Goal: Task Accomplishment & Management: Use online tool/utility

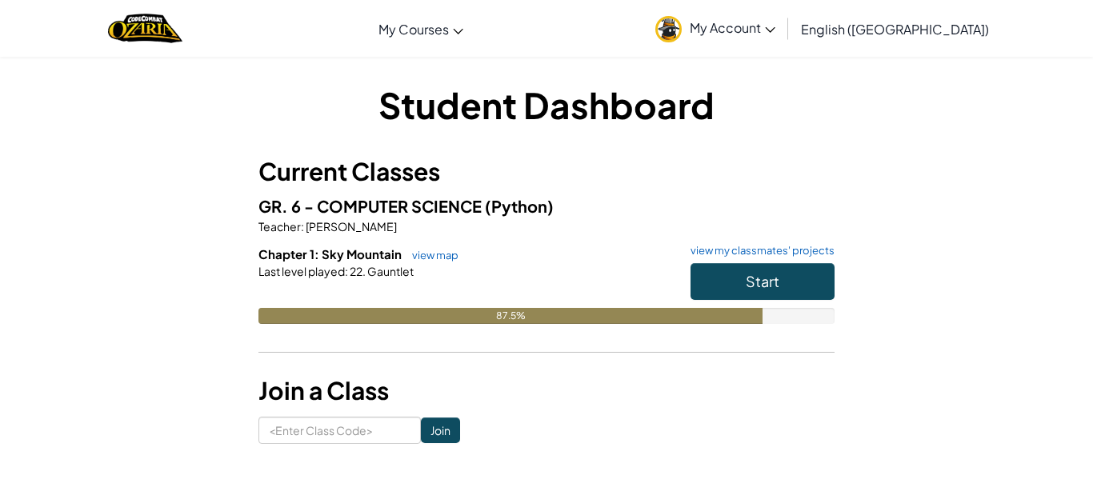
click at [752, 301] on div "Start" at bounding box center [755, 285] width 160 height 45
click at [753, 295] on button "Start" at bounding box center [763, 281] width 144 height 37
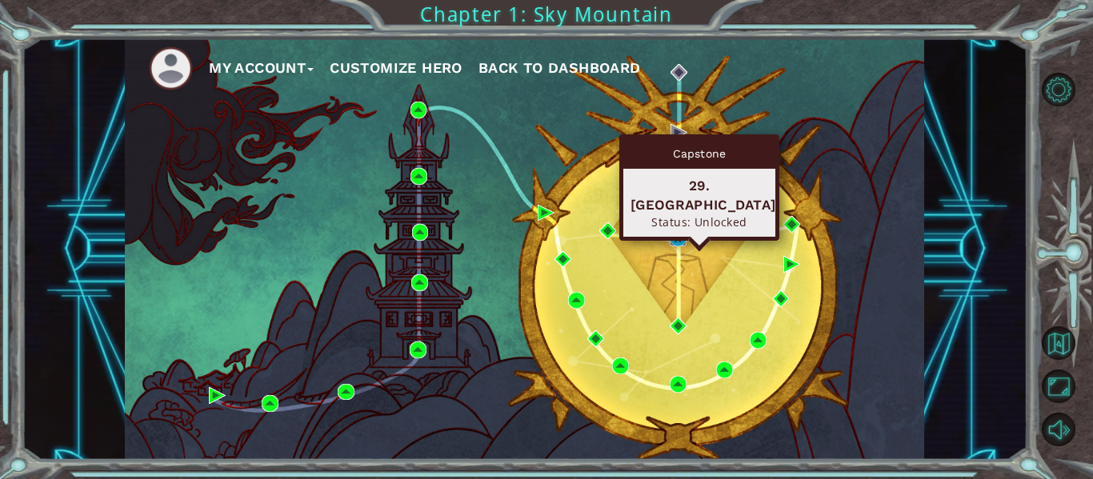
click at [684, 236] on img at bounding box center [678, 238] width 17 height 17
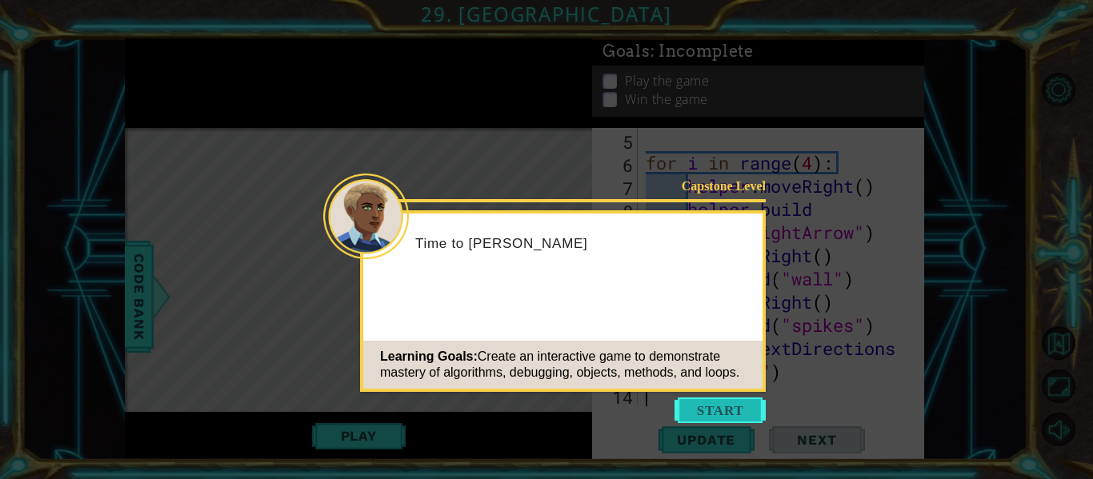
scroll to position [139, 0]
click at [725, 418] on button "Start" at bounding box center [720, 411] width 91 height 26
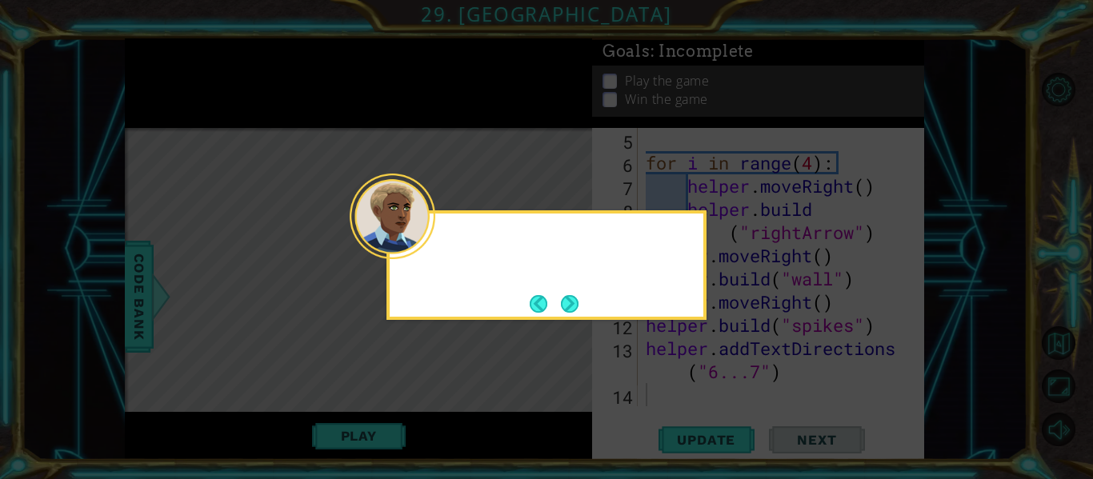
click at [725, 418] on icon at bounding box center [546, 239] width 1093 height 479
click at [572, 306] on button "Next" at bounding box center [569, 304] width 29 height 29
click at [572, 306] on button "Next" at bounding box center [570, 304] width 30 height 30
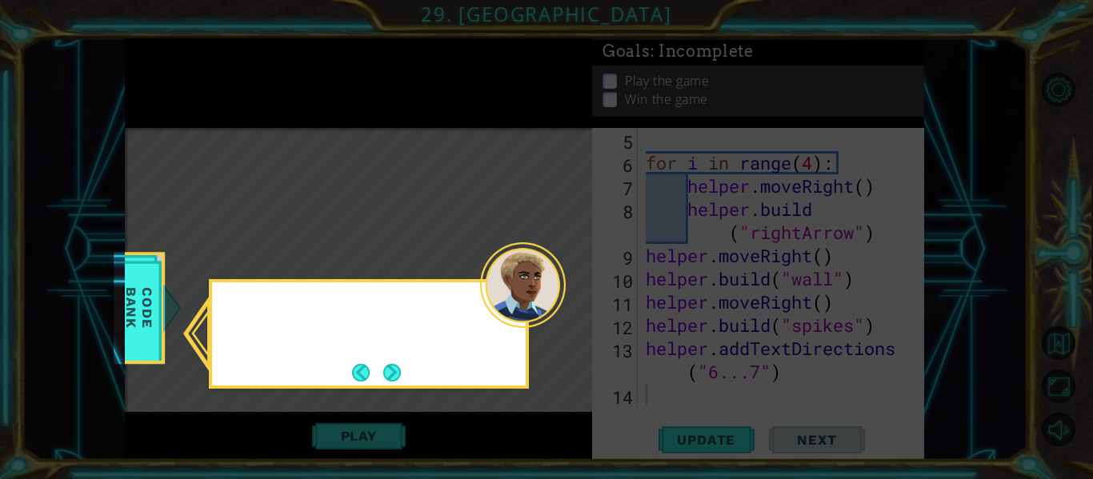
click at [571, 303] on icon at bounding box center [546, 239] width 1093 height 479
click at [396, 370] on button "Next" at bounding box center [393, 373] width 30 height 30
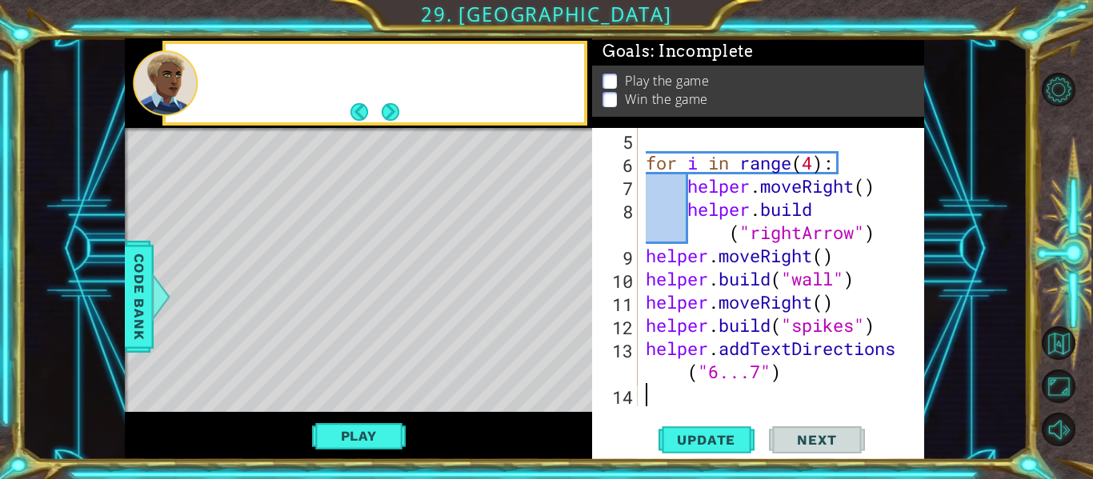
click at [396, 370] on div "Level Map" at bounding box center [495, 363] width 740 height 471
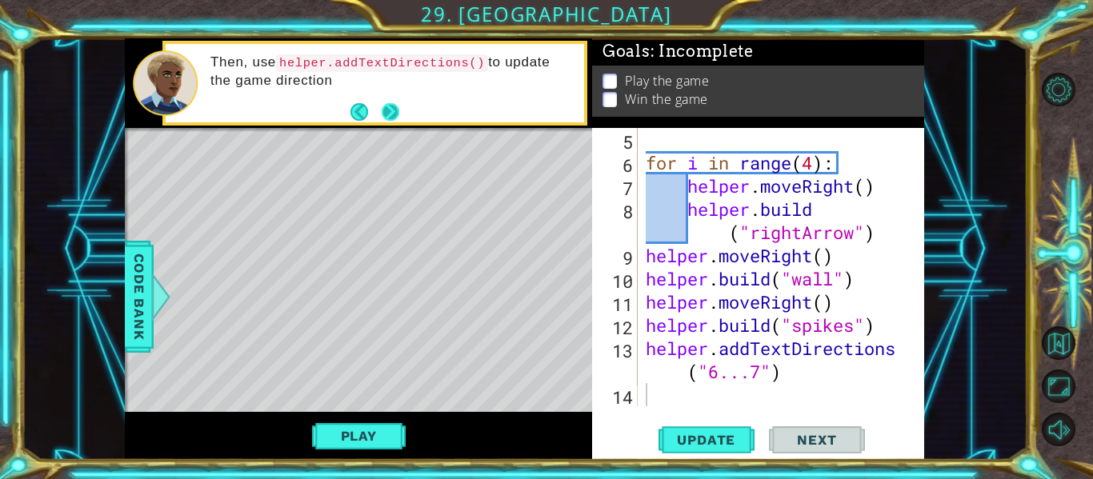
click at [394, 111] on button "Next" at bounding box center [391, 111] width 26 height 26
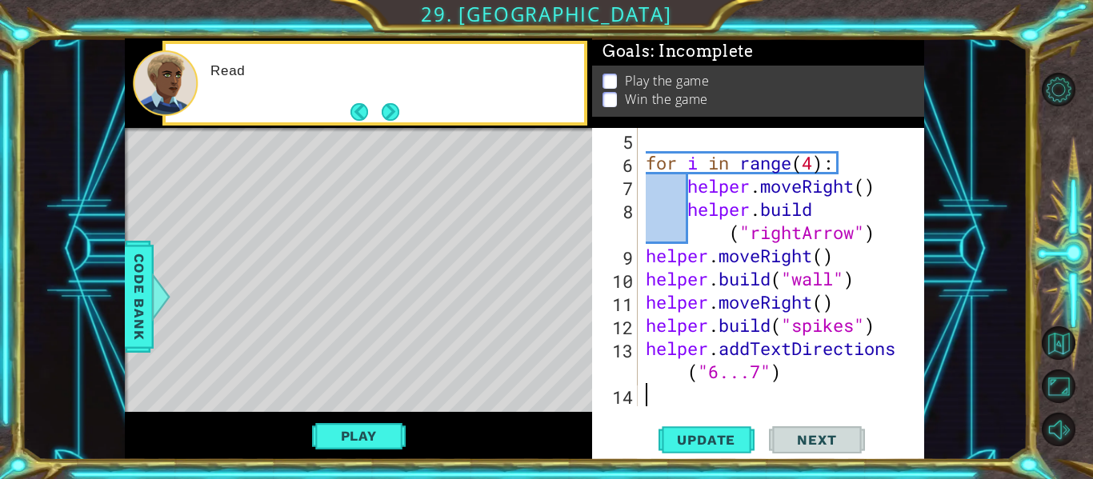
click at [394, 111] on button "Next" at bounding box center [390, 112] width 29 height 29
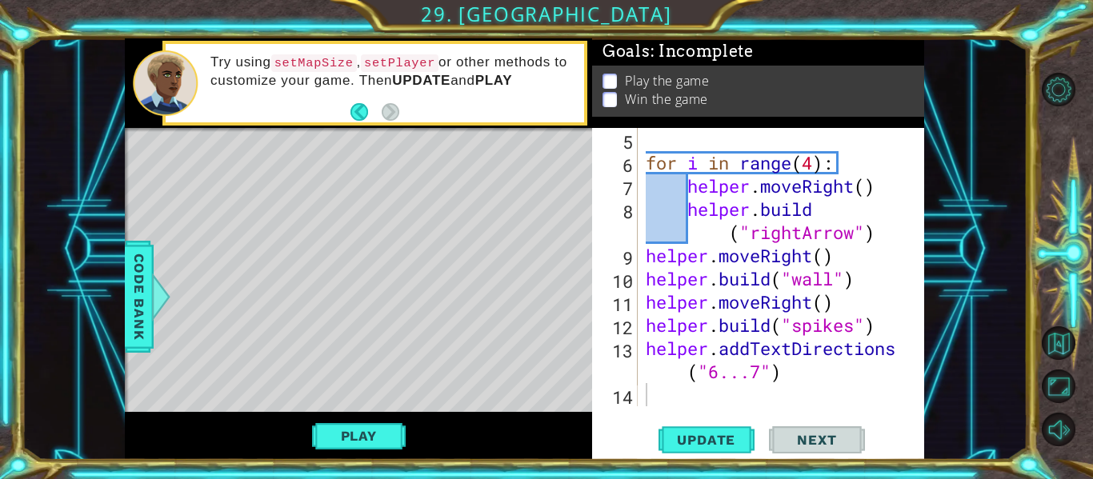
click at [740, 391] on div "for i in range ( 4 ) : helper . moveRight ( ) helper . build ( "rightArrow" ) h…" at bounding box center [786, 290] width 287 height 325
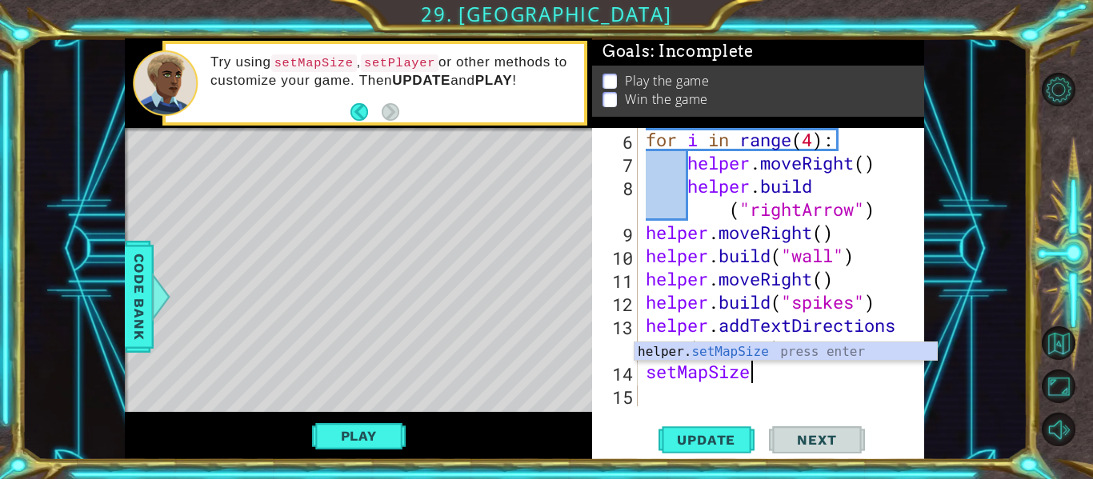
scroll to position [0, 4]
click at [675, 347] on div "helper. setMapSize press enter" at bounding box center [786, 372] width 303 height 58
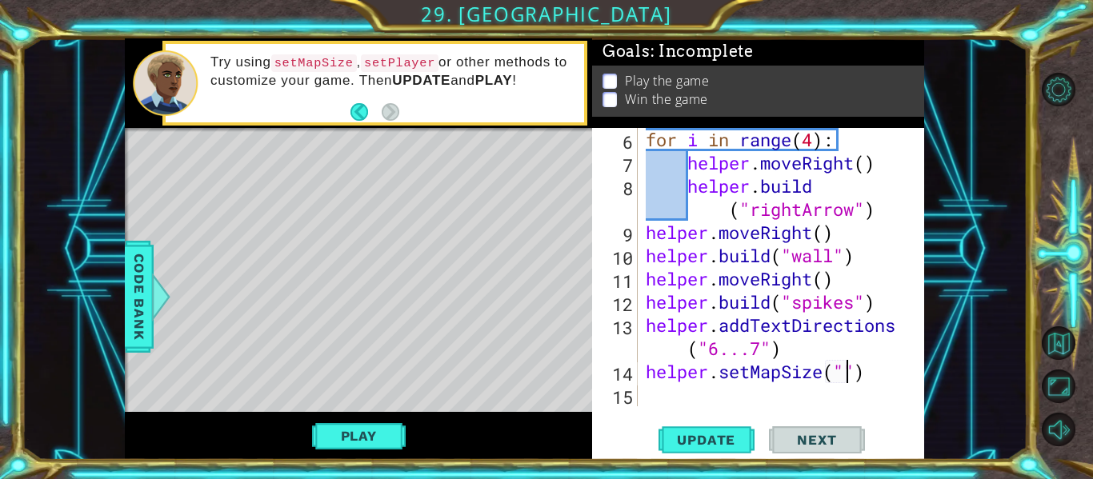
scroll to position [0, 10]
type textarea "helper.setMapSize("small")"
click at [673, 397] on div "for i in range ( 4 ) : helper . moveRight ( ) helper . build ( "rightArrow" ) h…" at bounding box center [786, 290] width 287 height 325
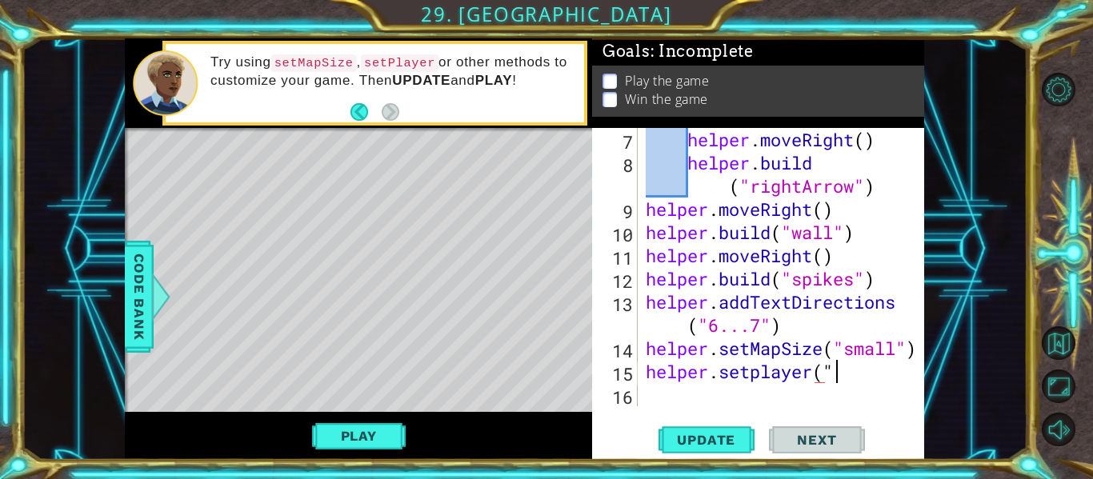
scroll to position [0, 8]
click at [760, 380] on div "helper . moveRight ( ) helper . build ( "rightArrow" ) helper . moveRight ( ) h…" at bounding box center [786, 290] width 287 height 325
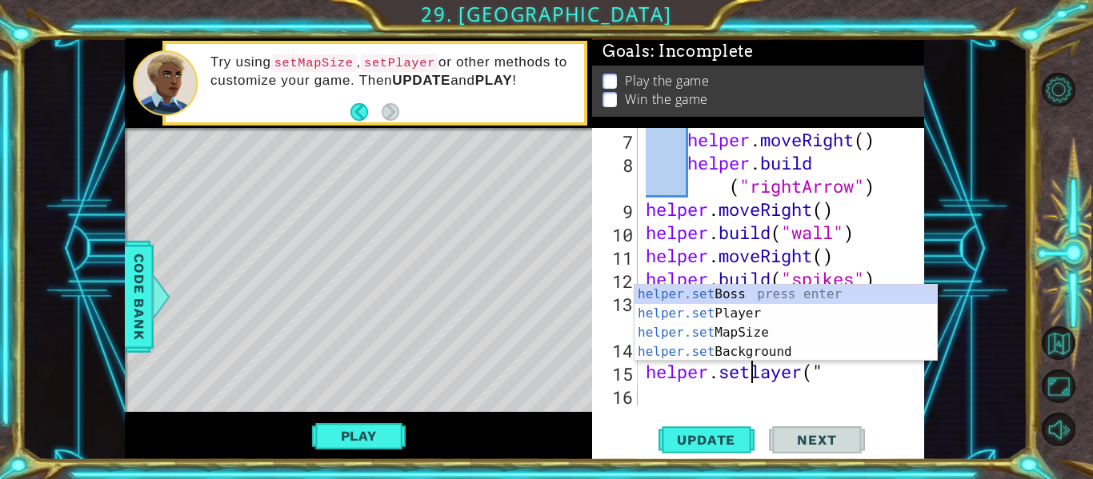
scroll to position [0, 6]
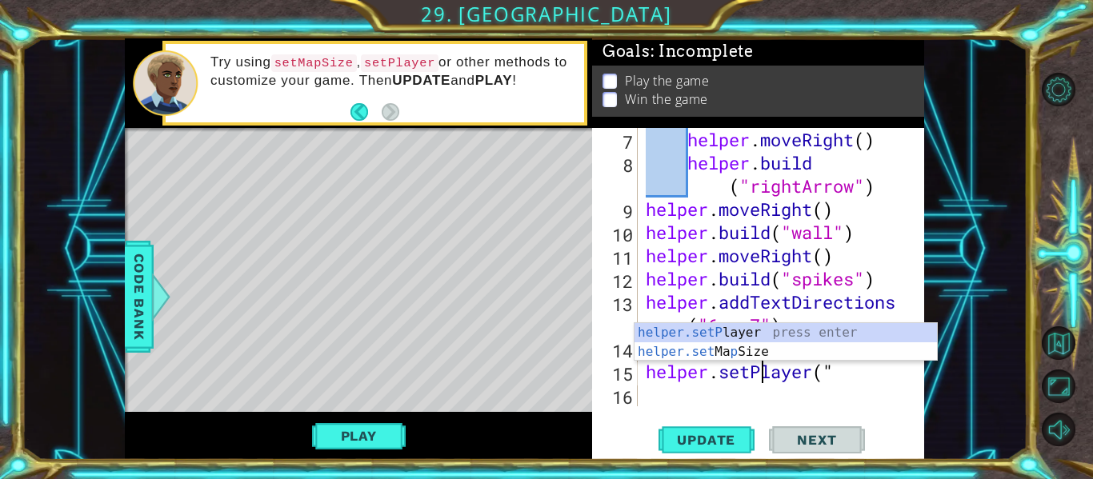
click at [840, 379] on div "helper . moveRight ( ) helper . build ( "rightArrow" ) helper . moveRight ( ) h…" at bounding box center [786, 290] width 287 height 325
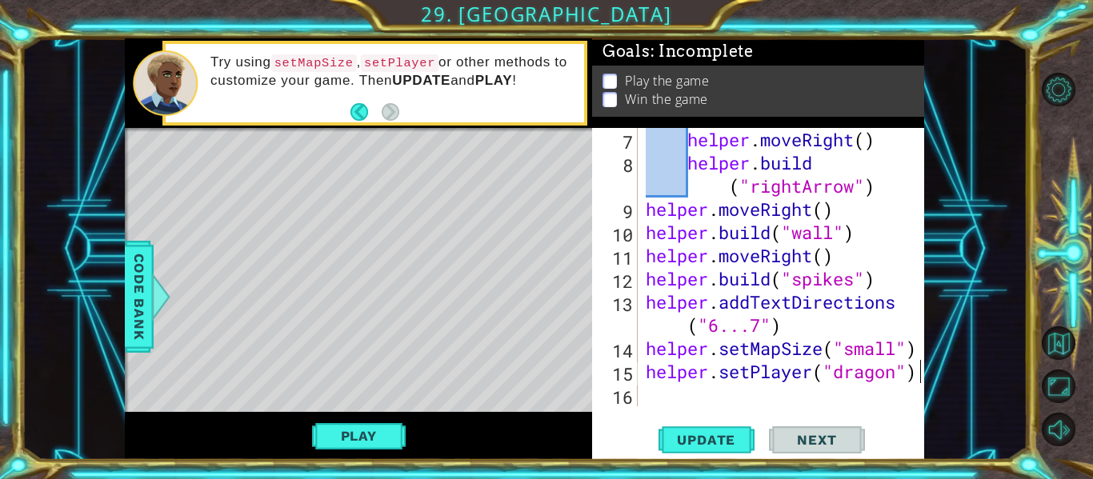
scroll to position [0, 12]
click at [698, 443] on span "Update" at bounding box center [706, 440] width 90 height 16
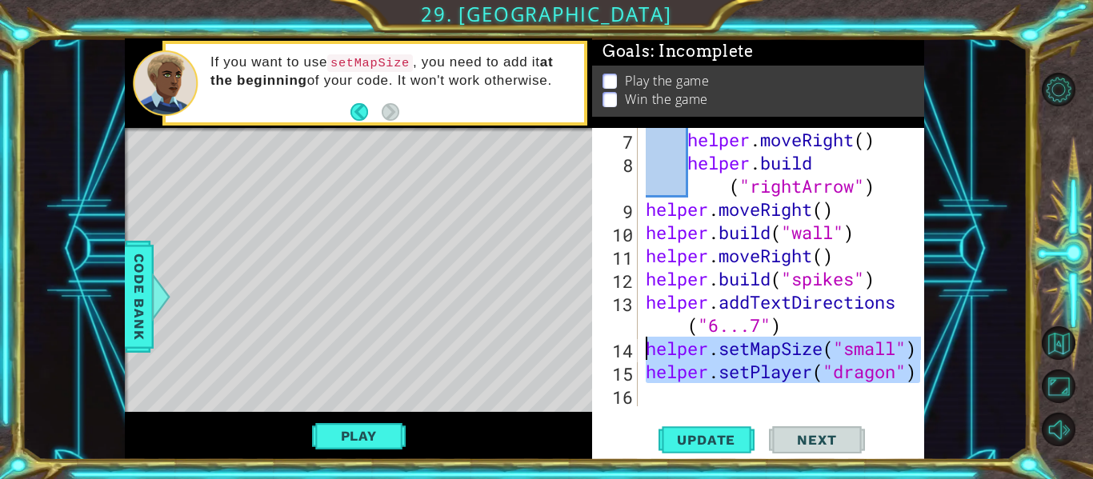
drag, startPoint x: 919, startPoint y: 371, endPoint x: 647, endPoint y: 347, distance: 273.1
click at [647, 347] on div "helper.setPlayer("dragon") 7 8 9 10 11 12 13 14 15 16 helper . moveRight ( ) he…" at bounding box center [756, 267] width 329 height 279
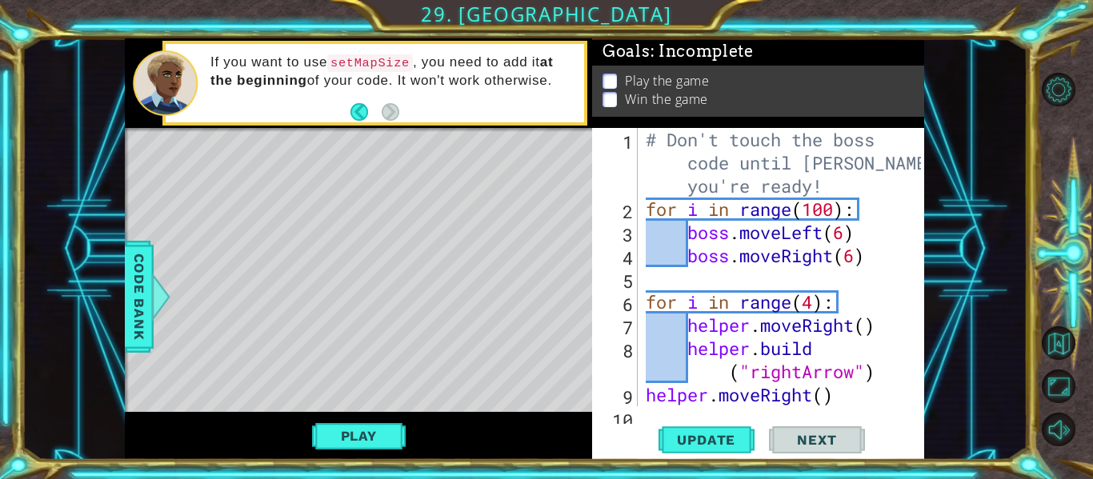
click at [668, 180] on div "# Don't touch the boss code until [PERSON_NAME] says you're ready! for i in ran…" at bounding box center [786, 313] width 287 height 371
click at [854, 189] on div "# Don't touch the boss code until [PERSON_NAME] says you're ready! for i in ran…" at bounding box center [786, 313] width 287 height 371
paste textarea "helper.setPlayer("dragon")"
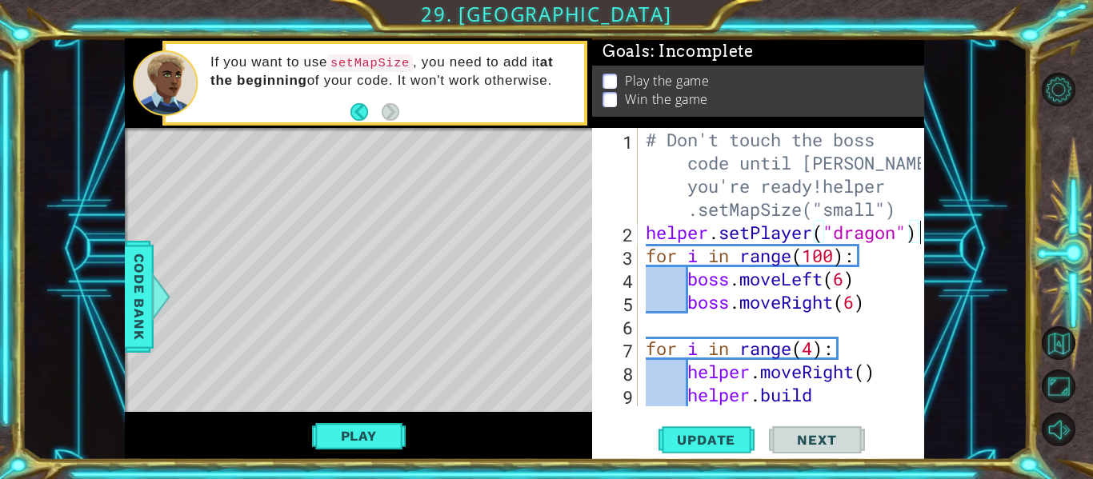
click at [892, 190] on div "# Don't touch the boss code until [PERSON_NAME] says you're ready!helper .setMa…" at bounding box center [786, 337] width 287 height 418
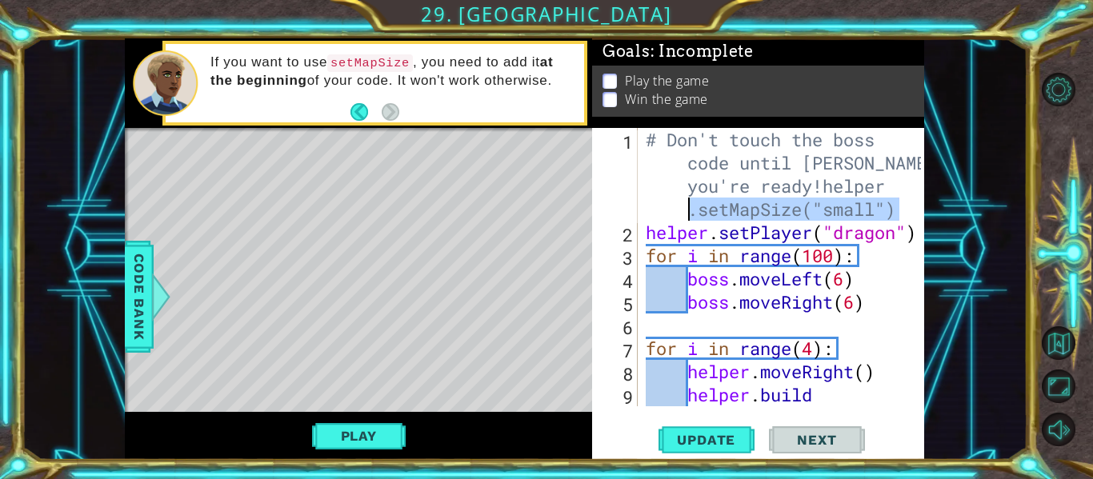
drag, startPoint x: 903, startPoint y: 206, endPoint x: 690, endPoint y: 211, distance: 213.0
click at [690, 211] on div "# Don't touch the boss code until [PERSON_NAME] says you're ready!helper .setMa…" at bounding box center [786, 337] width 287 height 418
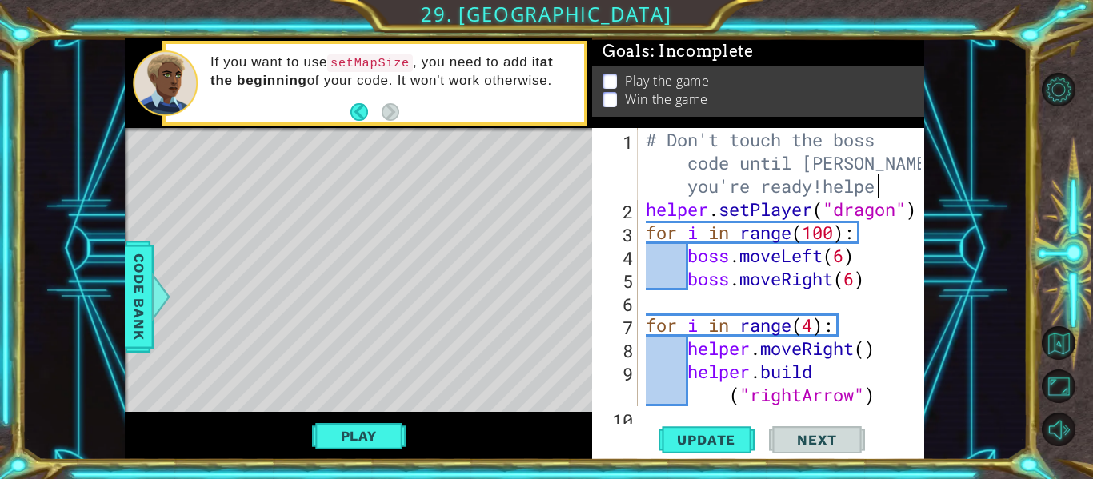
type textarea "# Don't touch the boss code until [PERSON_NAME] says you're ready!help"
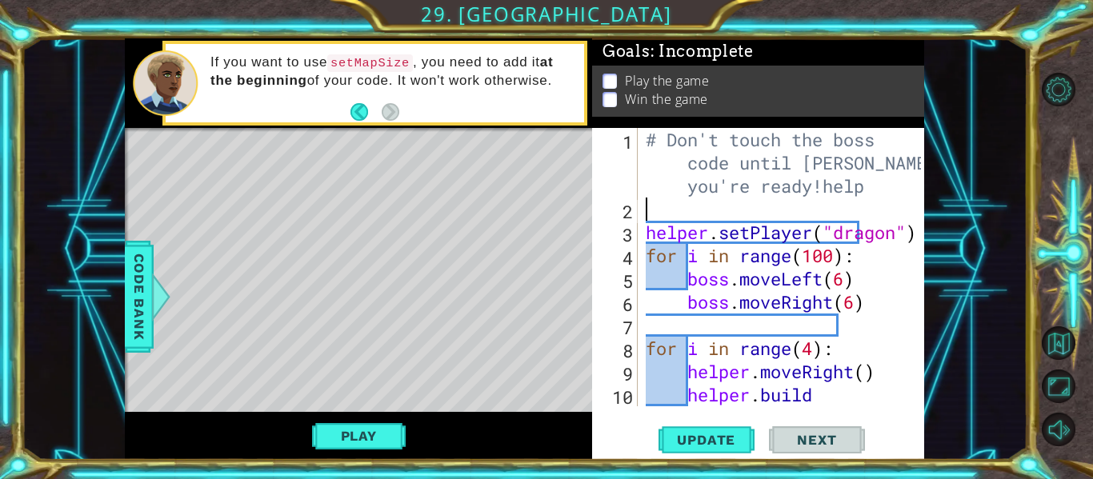
scroll to position [232, 0]
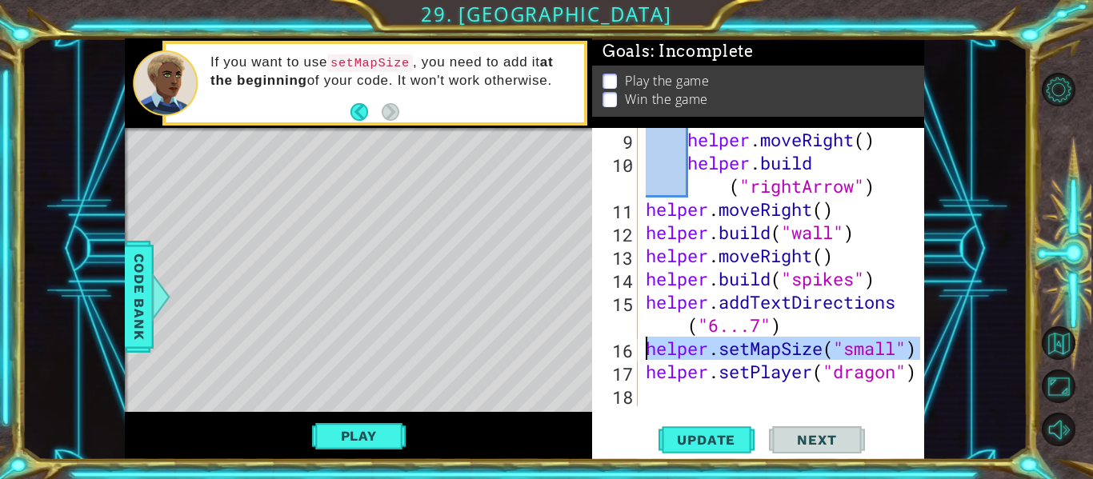
drag, startPoint x: 918, startPoint y: 353, endPoint x: 648, endPoint y: 347, distance: 269.8
click at [648, 347] on div "9 10 11 12 13 14 15 16 17 18 helper . moveRight ( ) helper . build ( "rightArro…" at bounding box center [756, 267] width 329 height 279
type textarea "helper.setMapSize("small")"
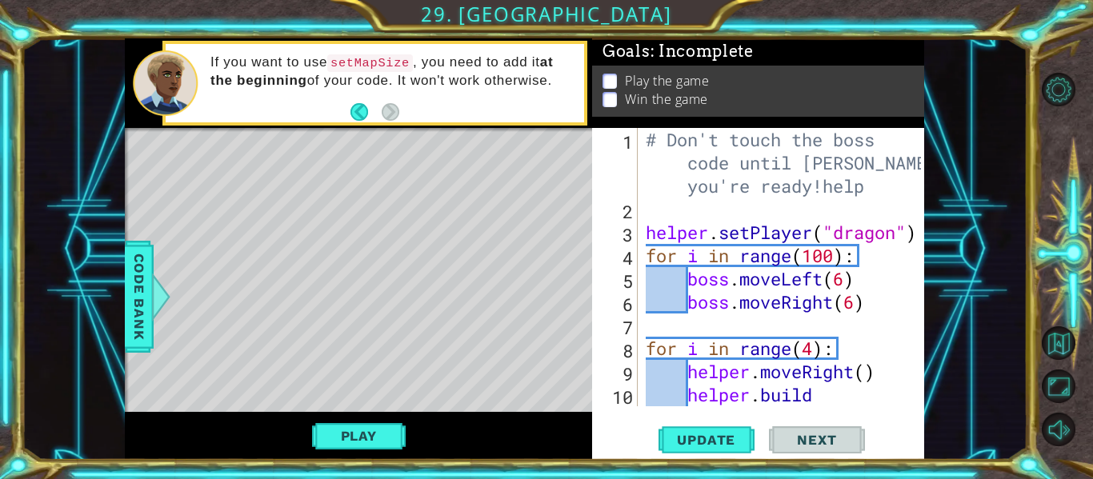
scroll to position [0, 0]
click at [802, 206] on div "# Don't touch the boss code until [PERSON_NAME] says you're ready!help helper .…" at bounding box center [786, 325] width 287 height 395
paste textarea "helper.setMapSize("small")"
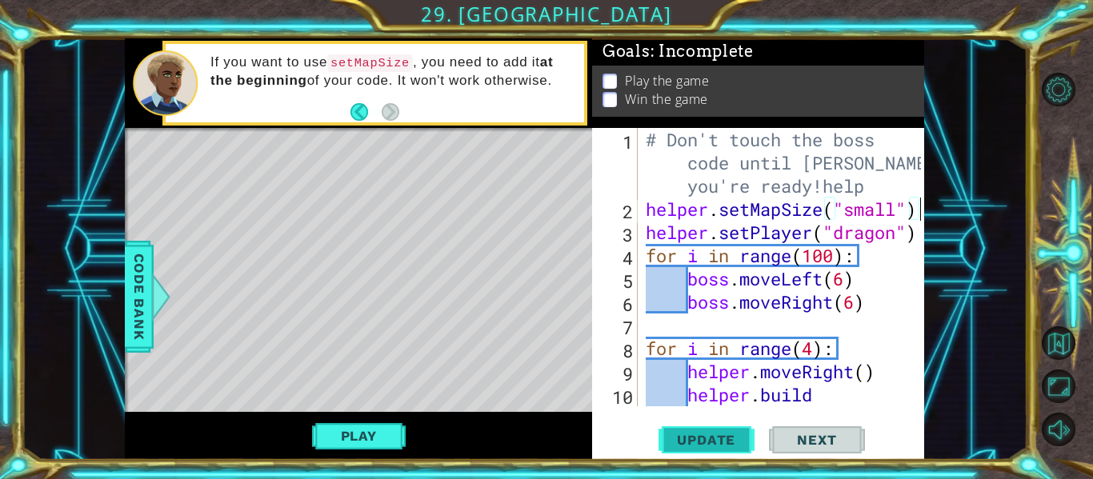
click at [696, 445] on span "Update" at bounding box center [706, 440] width 90 height 16
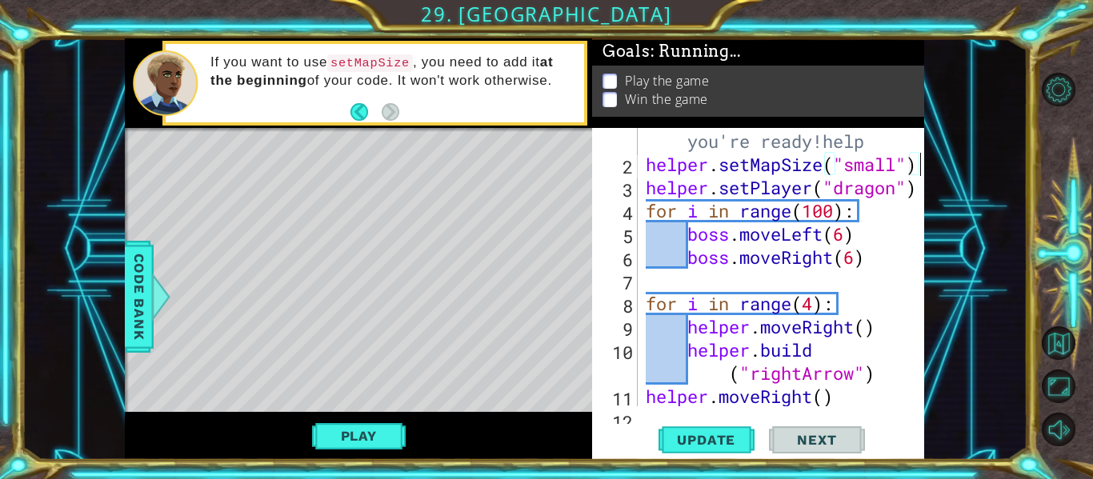
scroll to position [232, 0]
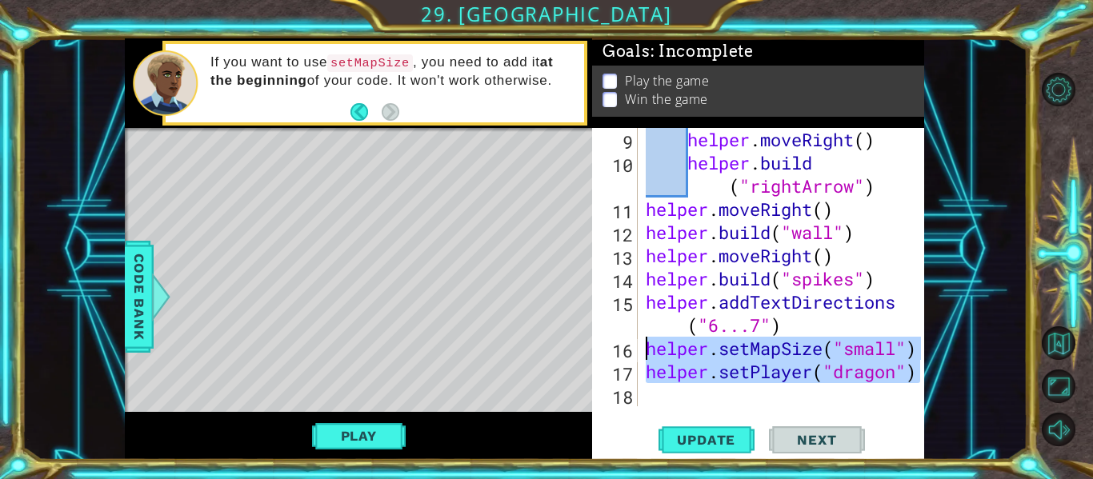
drag, startPoint x: 918, startPoint y: 381, endPoint x: 640, endPoint y: 342, distance: 280.5
click at [640, 342] on div "helper.setMapSize("small") 9 10 11 12 13 14 15 16 17 18 helper . moveRight ( ) …" at bounding box center [756, 267] width 329 height 279
type textarea "helper.setMapSize("small") helper.setPlayer("dragon")"
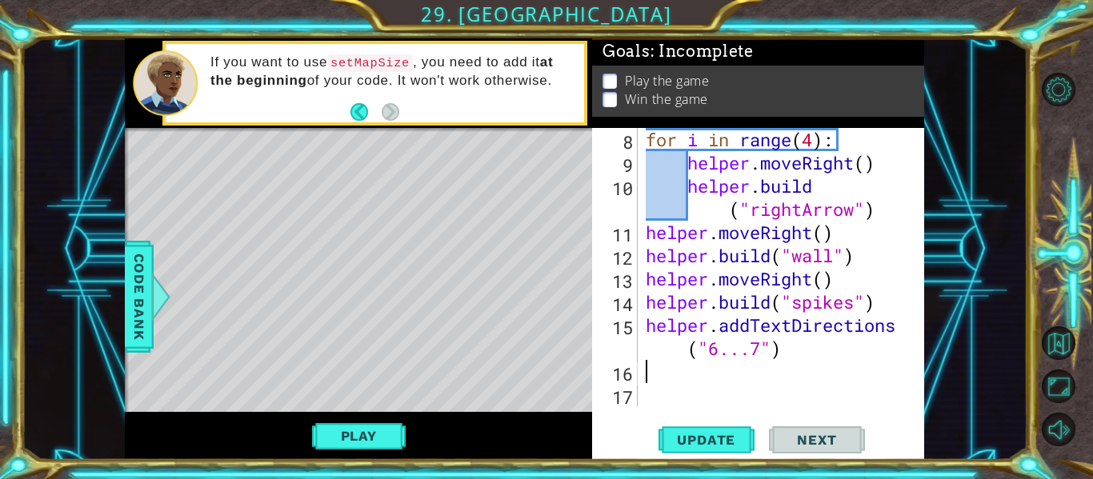
scroll to position [209, 0]
click at [688, 443] on span "Update" at bounding box center [706, 440] width 90 height 16
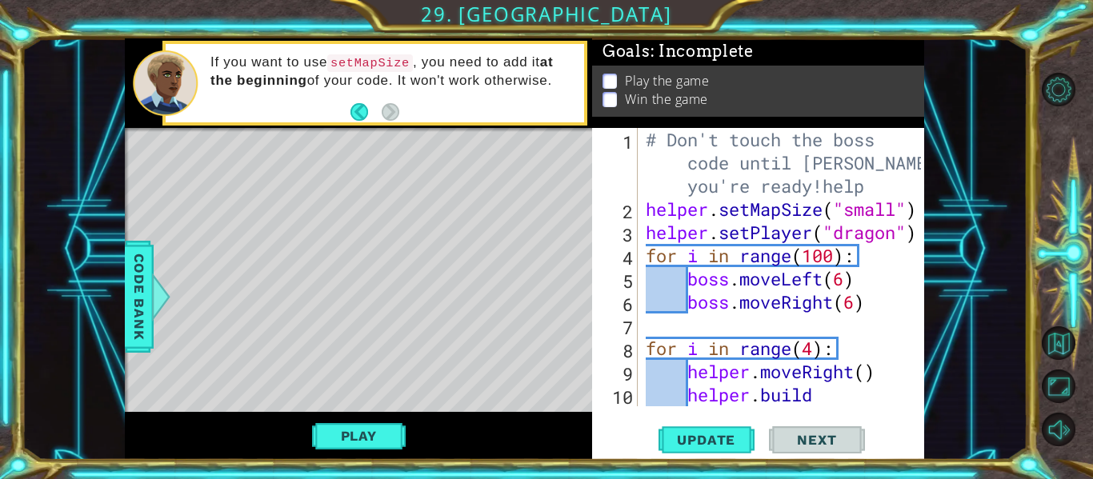
scroll to position [0, 0]
click at [891, 211] on div "# Don't touch the boss code until [PERSON_NAME] says you're ready!help helper .…" at bounding box center [786, 325] width 287 height 395
click at [894, 212] on div "# Don't touch the boss code until [PERSON_NAME] says you're ready!help helper .…" at bounding box center [786, 325] width 287 height 395
click at [897, 213] on div "# Don't touch the boss code until [PERSON_NAME] says you're ready!help helper .…" at bounding box center [786, 325] width 287 height 395
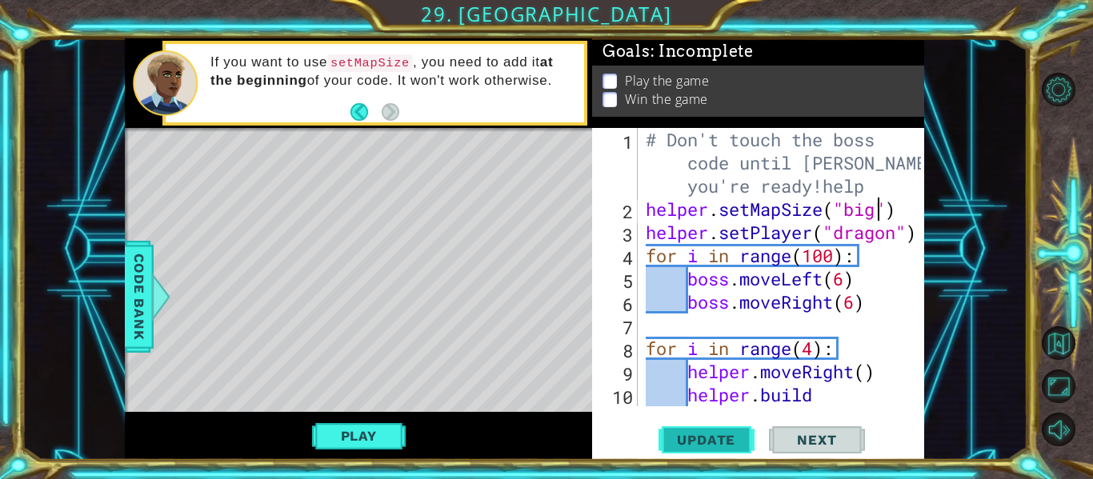
click at [696, 433] on span "Update" at bounding box center [706, 440] width 90 height 16
type textarea "helper.setMapSize("large")"
click at [724, 446] on span "Update" at bounding box center [706, 440] width 90 height 16
click at [332, 442] on button "Play" at bounding box center [359, 436] width 94 height 30
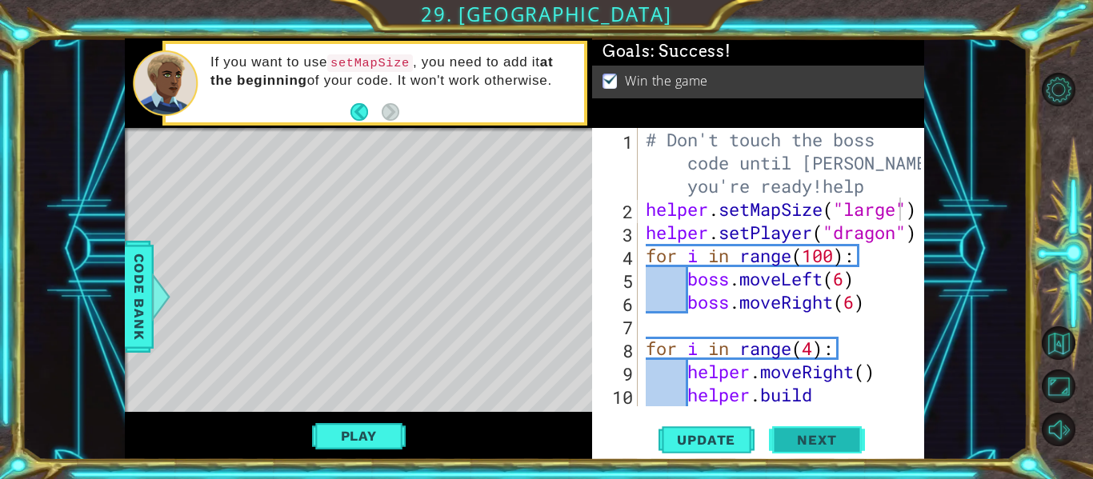
click at [859, 426] on button "Next" at bounding box center [817, 440] width 96 height 33
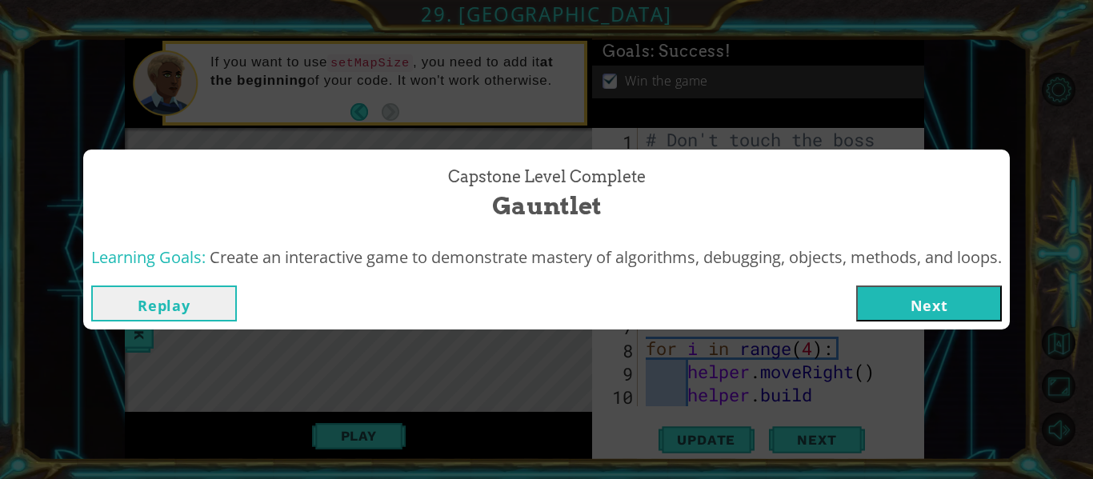
click at [928, 298] on button "Next" at bounding box center [929, 304] width 146 height 36
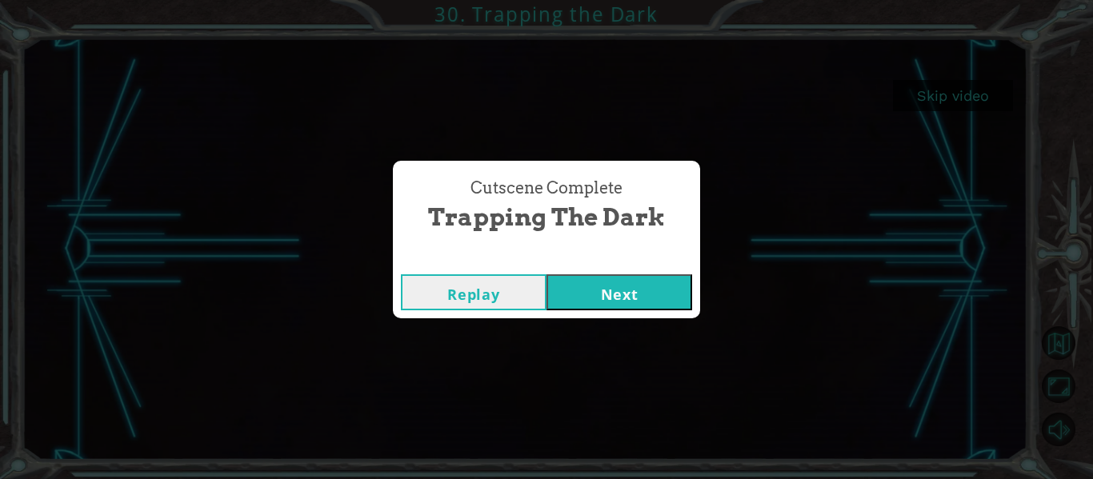
click at [676, 299] on button "Next" at bounding box center [620, 293] width 146 height 36
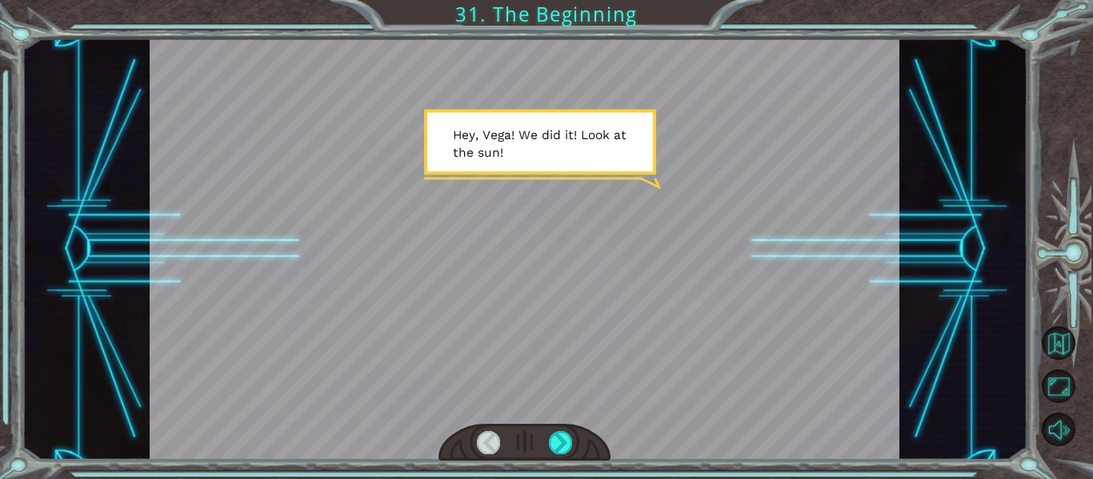
click at [500, 216] on div at bounding box center [525, 249] width 751 height 422
click at [595, 306] on div at bounding box center [525, 249] width 751 height 422
click at [555, 447] on div at bounding box center [560, 442] width 23 height 22
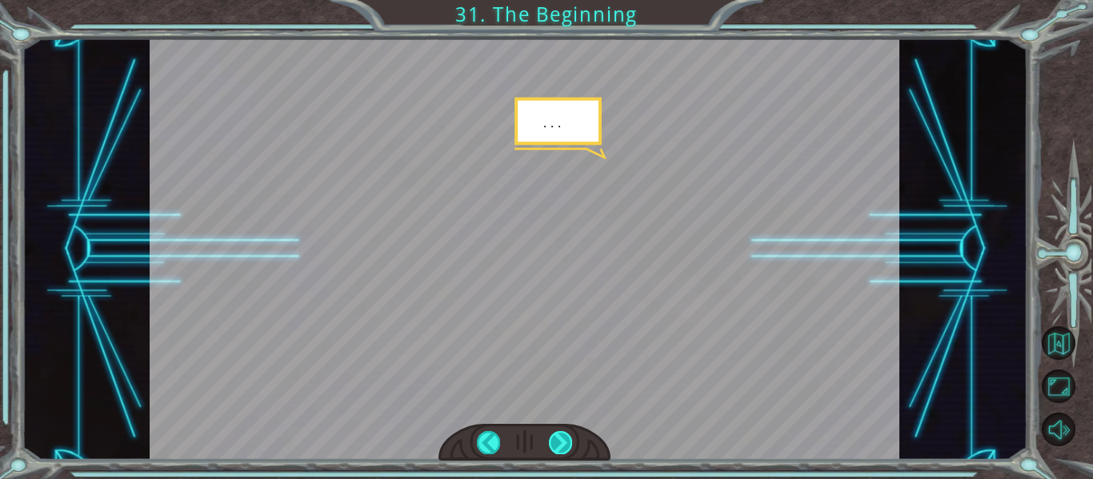
click at [555, 447] on div at bounding box center [560, 442] width 23 height 22
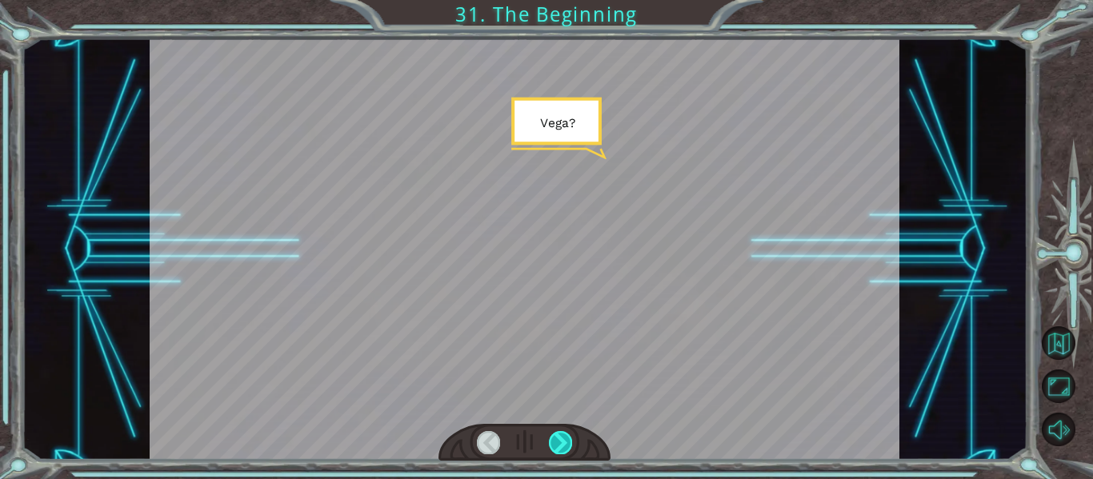
click at [555, 447] on div at bounding box center [560, 442] width 23 height 22
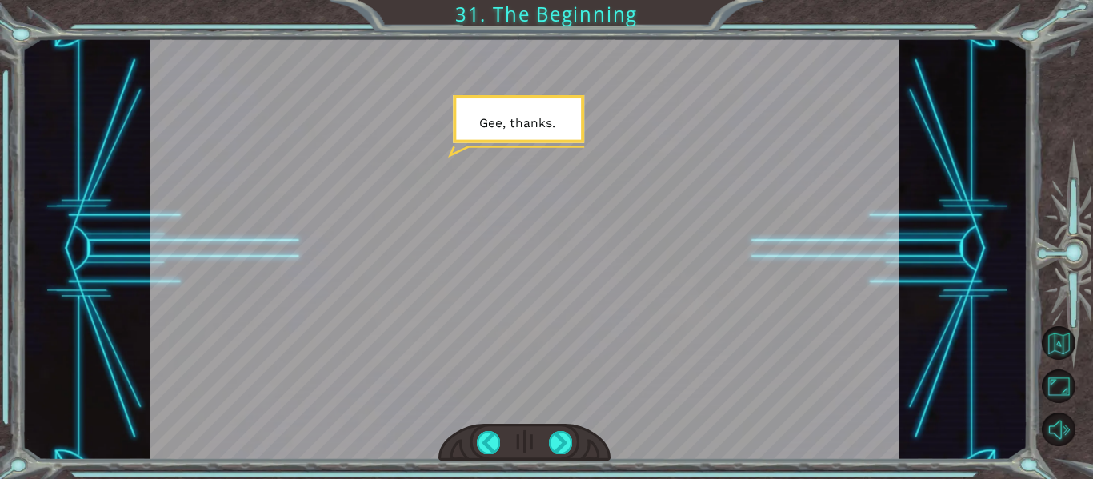
click at [635, 362] on div at bounding box center [525, 249] width 751 height 422
click at [571, 444] on div at bounding box center [560, 442] width 23 height 22
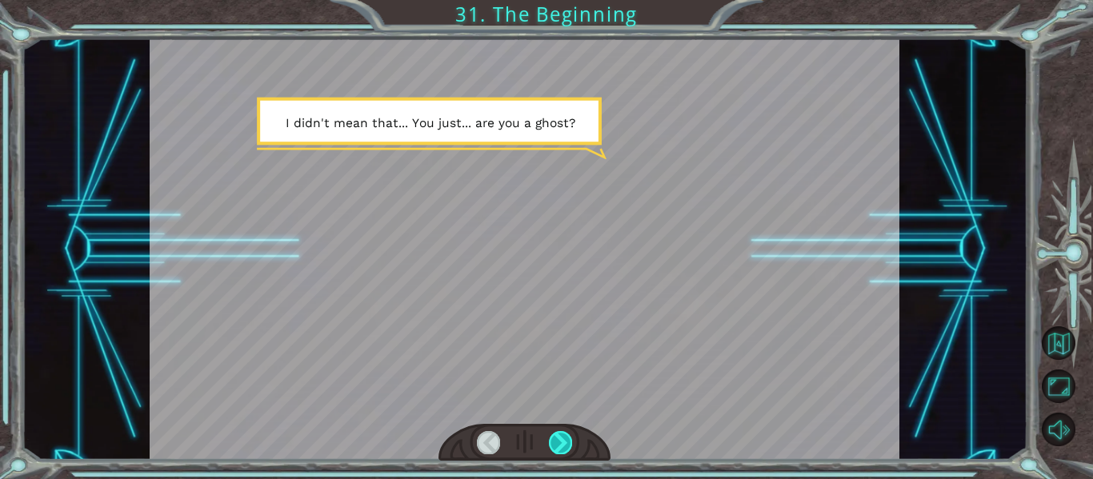
click at [571, 441] on div at bounding box center [560, 442] width 23 height 22
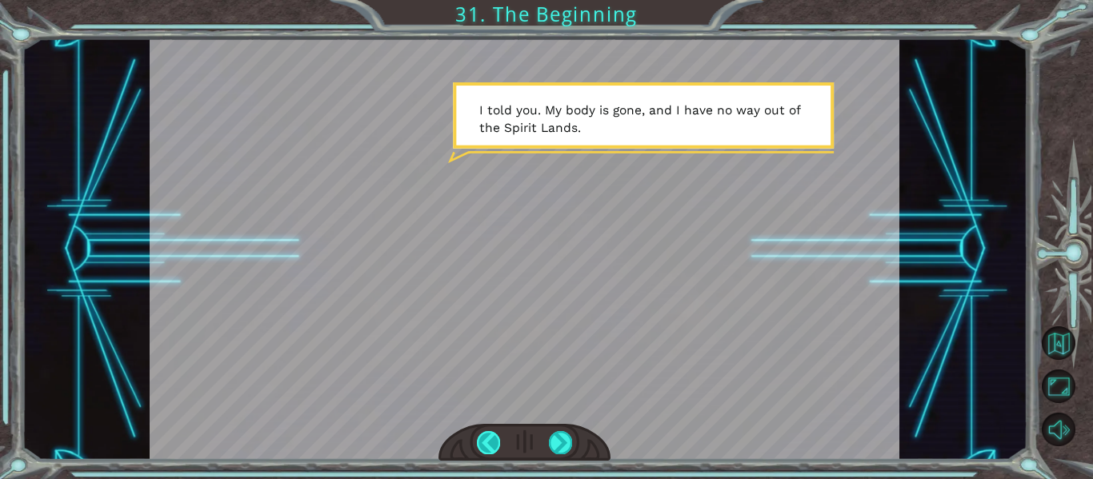
click at [489, 441] on div at bounding box center [488, 442] width 23 height 22
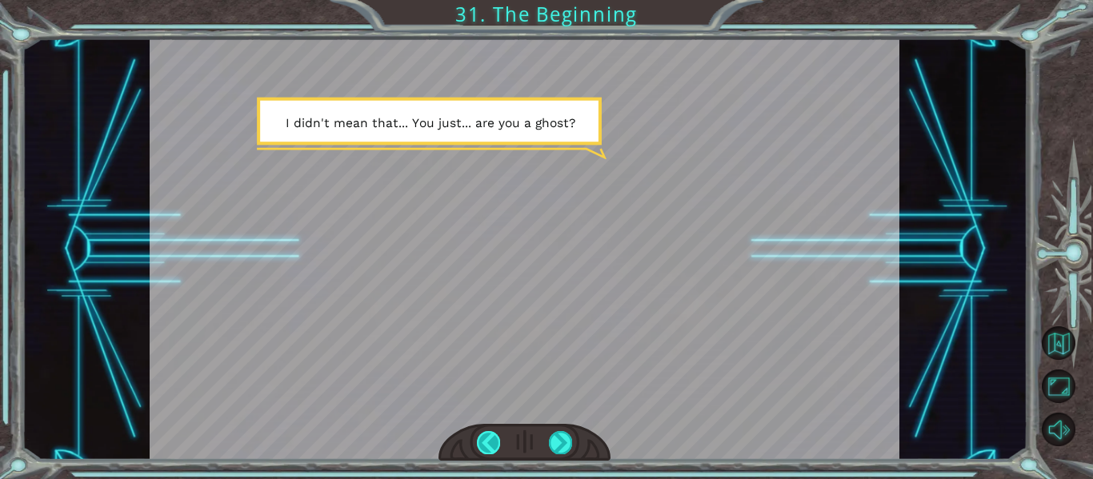
click at [489, 441] on div at bounding box center [488, 442] width 23 height 22
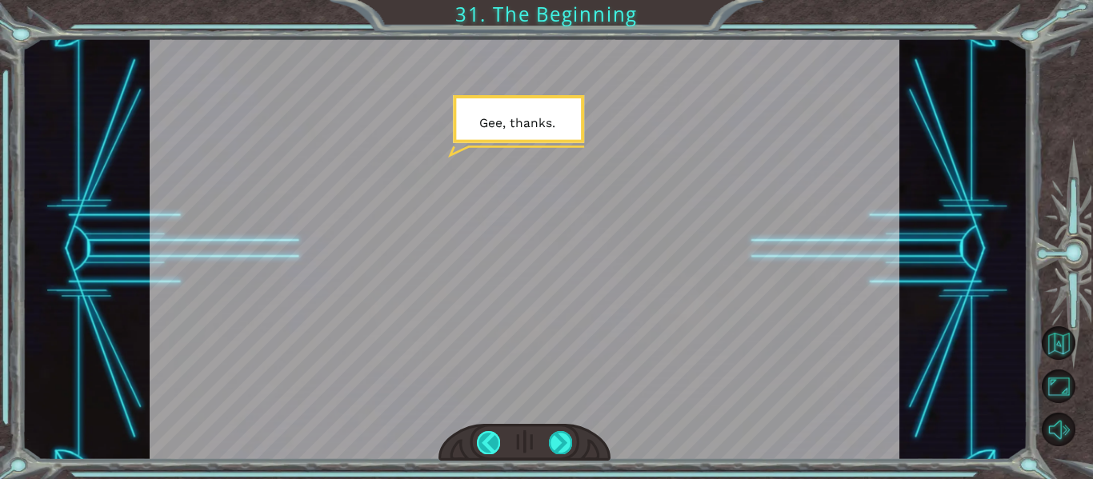
click at [489, 441] on div at bounding box center [488, 442] width 23 height 22
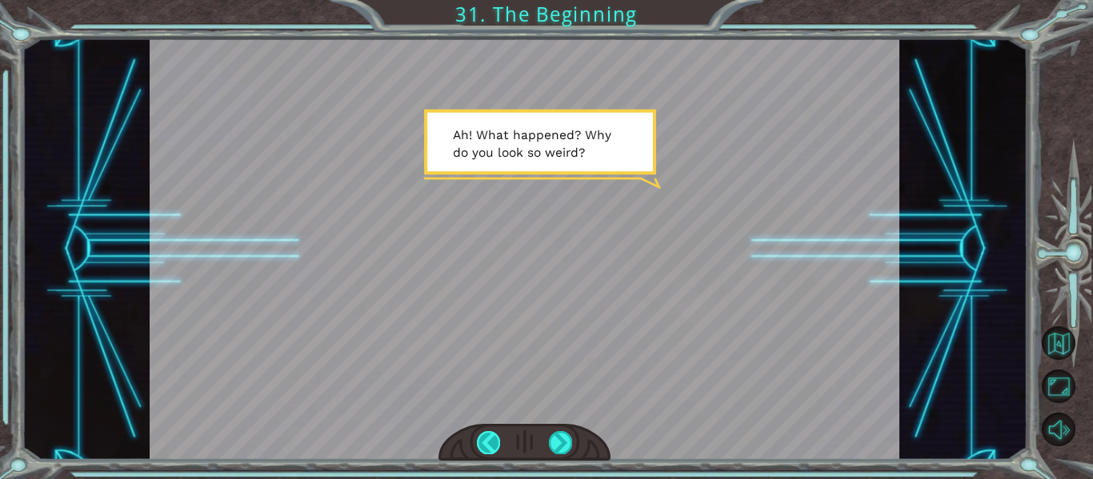
click at [490, 443] on div at bounding box center [488, 442] width 23 height 22
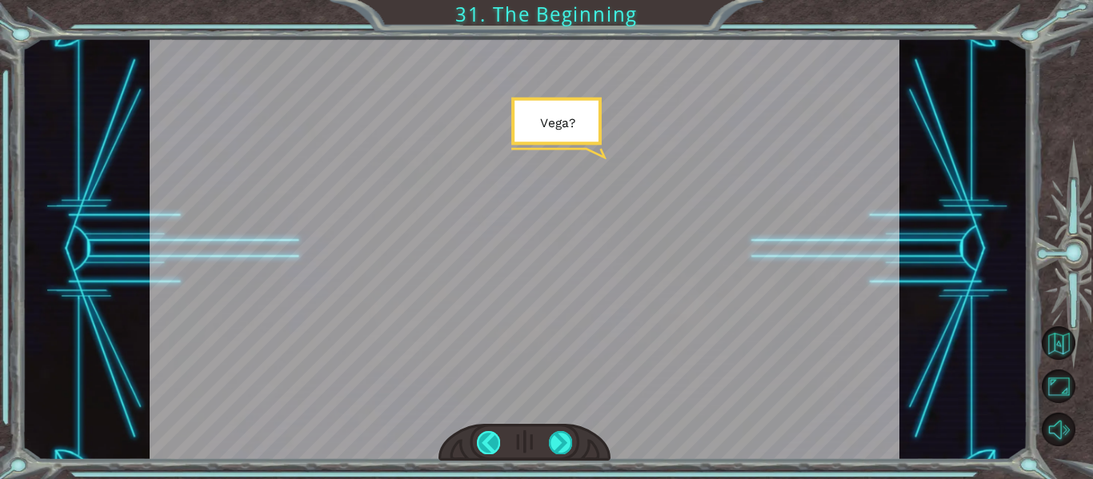
click at [490, 443] on div at bounding box center [488, 442] width 23 height 22
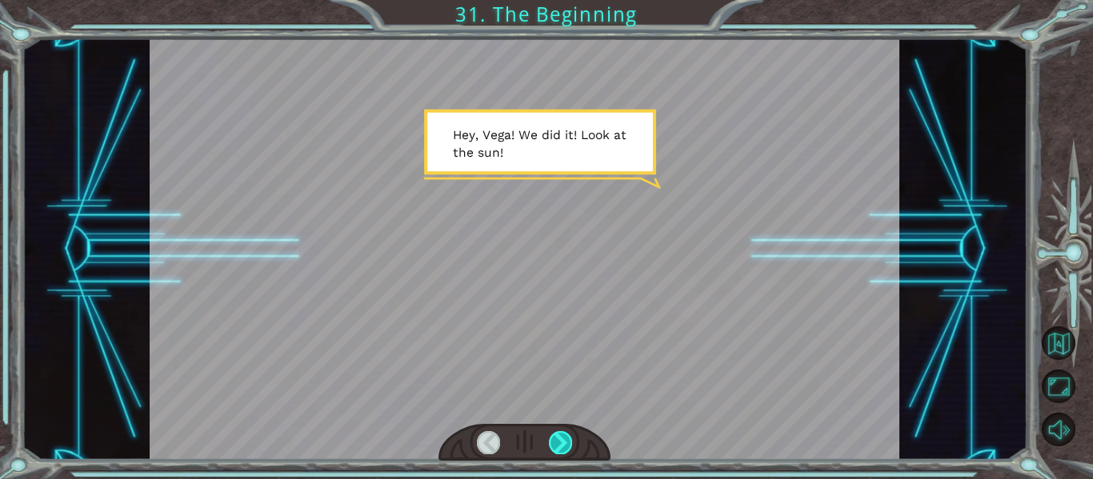
click at [551, 451] on div at bounding box center [560, 442] width 23 height 22
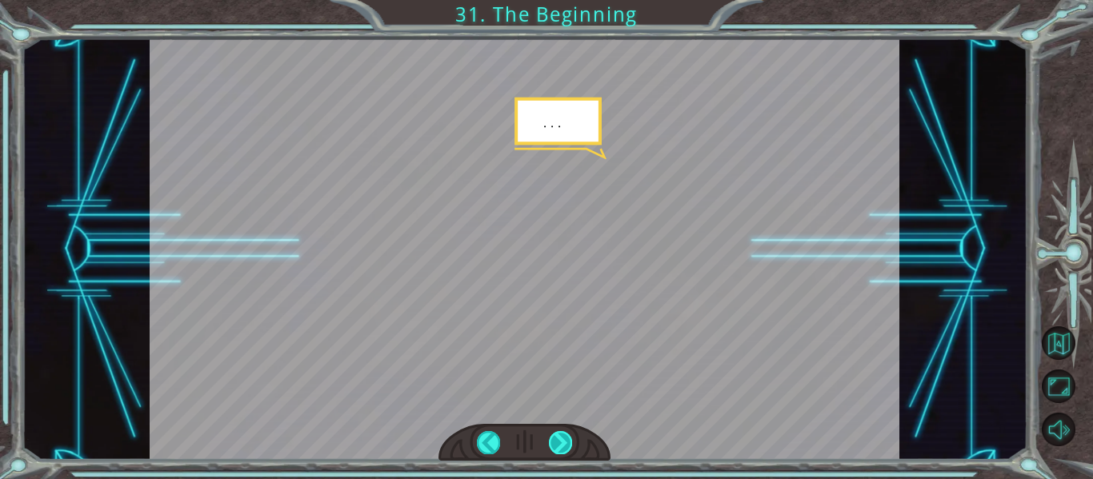
click at [551, 447] on div at bounding box center [560, 442] width 23 height 22
click at [556, 447] on div at bounding box center [560, 442] width 23 height 22
click at [555, 446] on div at bounding box center [560, 442] width 23 height 22
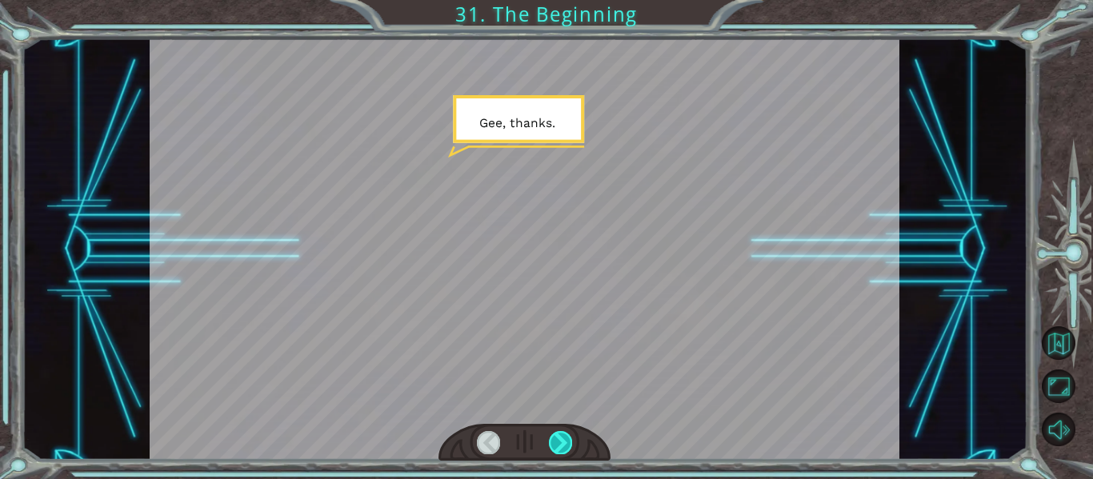
click at [561, 434] on div at bounding box center [560, 442] width 23 height 22
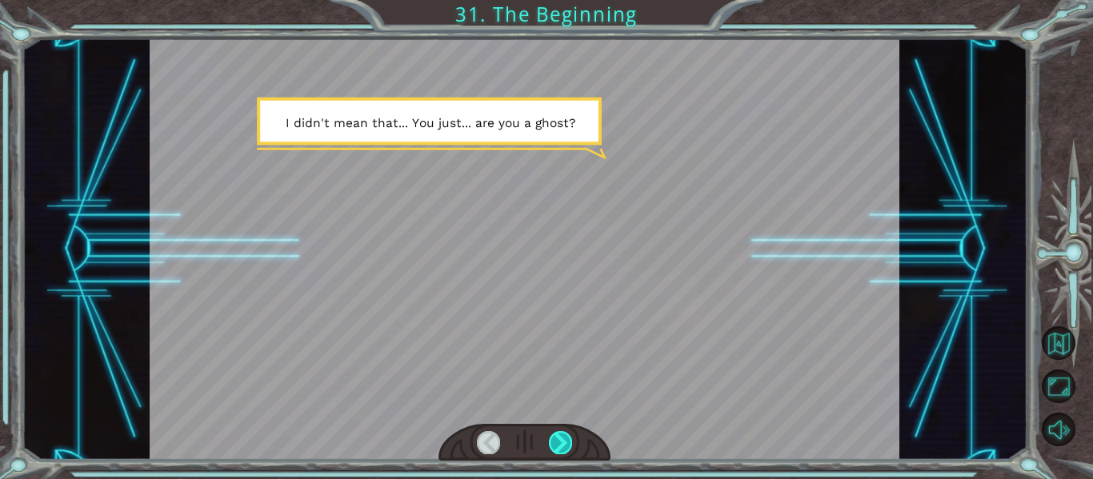
click at [566, 435] on div at bounding box center [560, 442] width 23 height 22
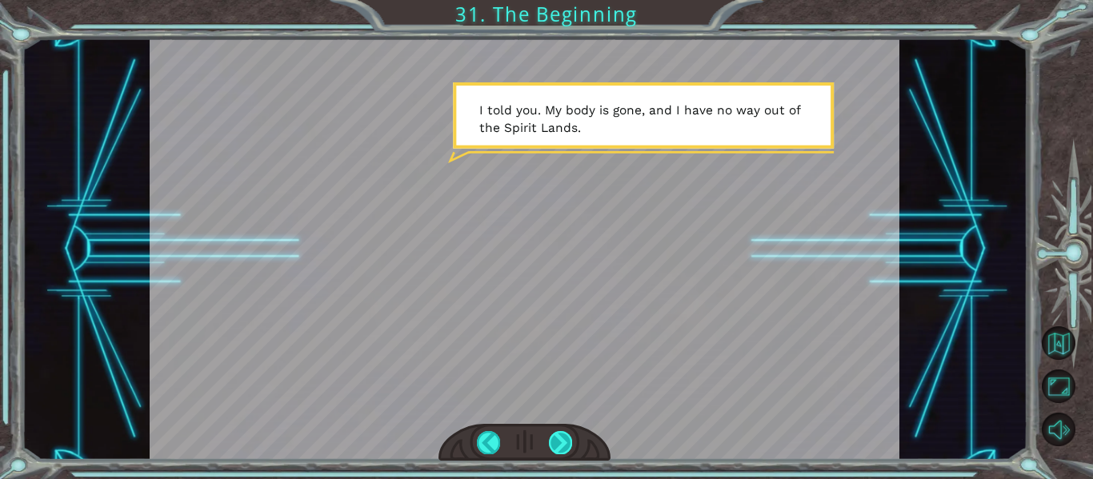
click at [566, 435] on div at bounding box center [560, 442] width 23 height 22
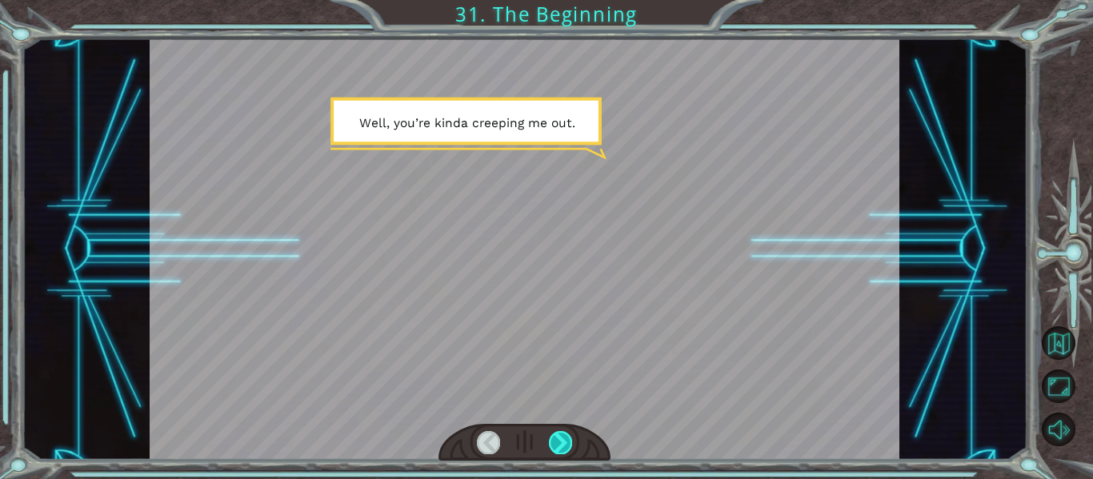
click at [566, 435] on div at bounding box center [560, 442] width 23 height 22
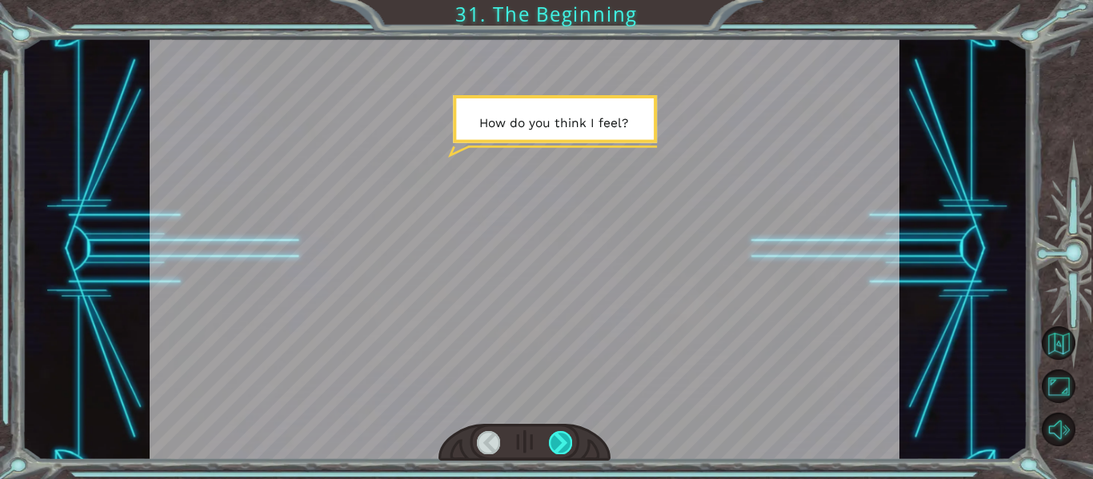
click at [566, 435] on div at bounding box center [560, 442] width 23 height 22
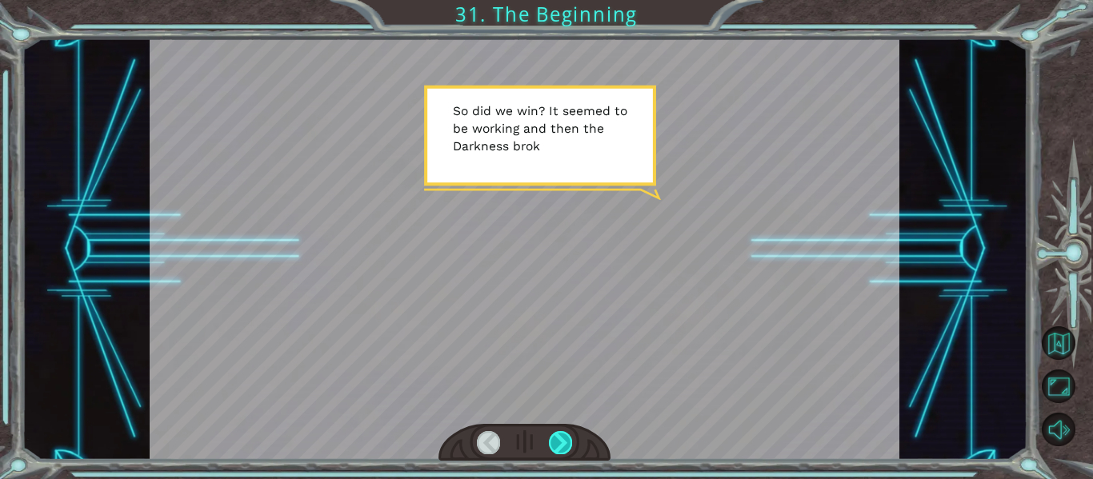
click at [566, 435] on div at bounding box center [560, 442] width 23 height 22
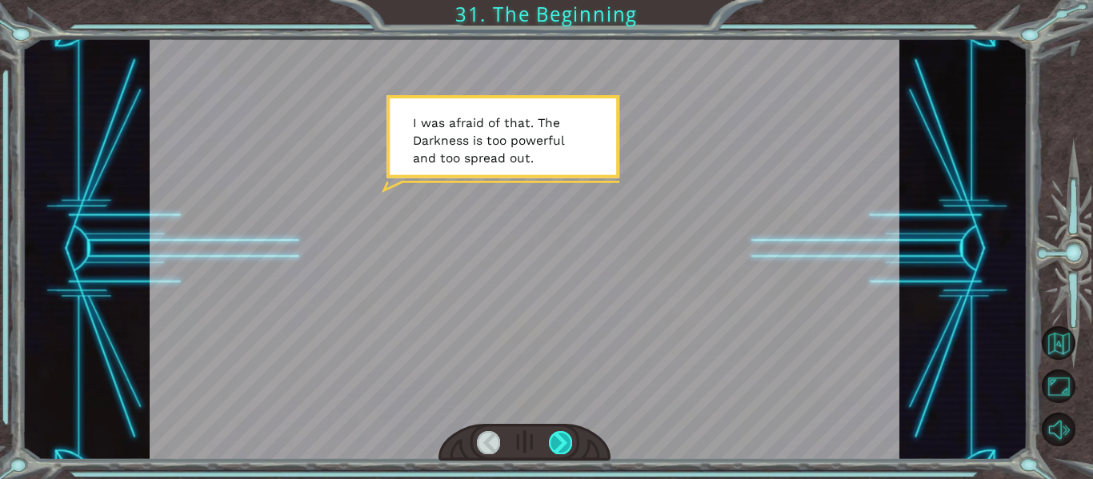
click at [567, 448] on div at bounding box center [560, 442] width 23 height 22
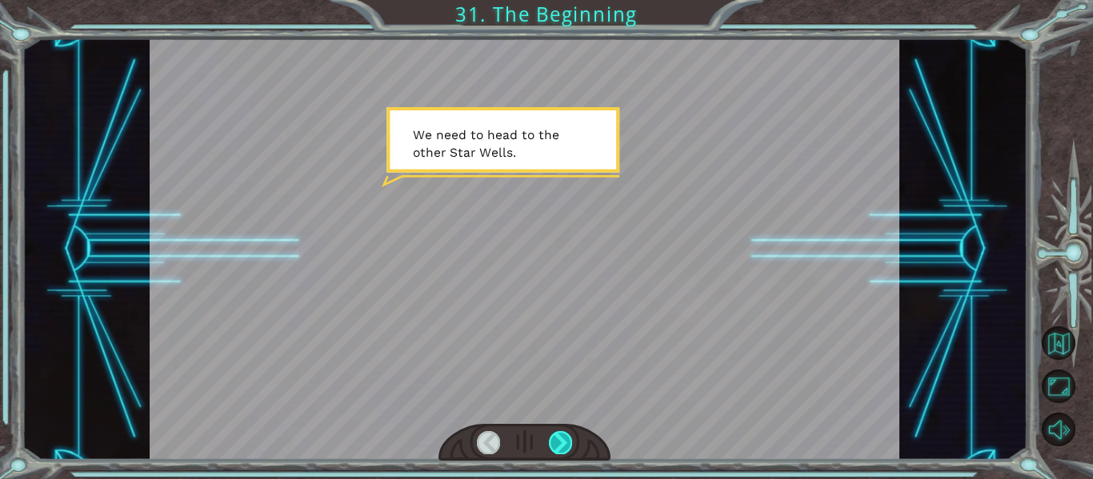
click at [567, 448] on div at bounding box center [560, 442] width 23 height 22
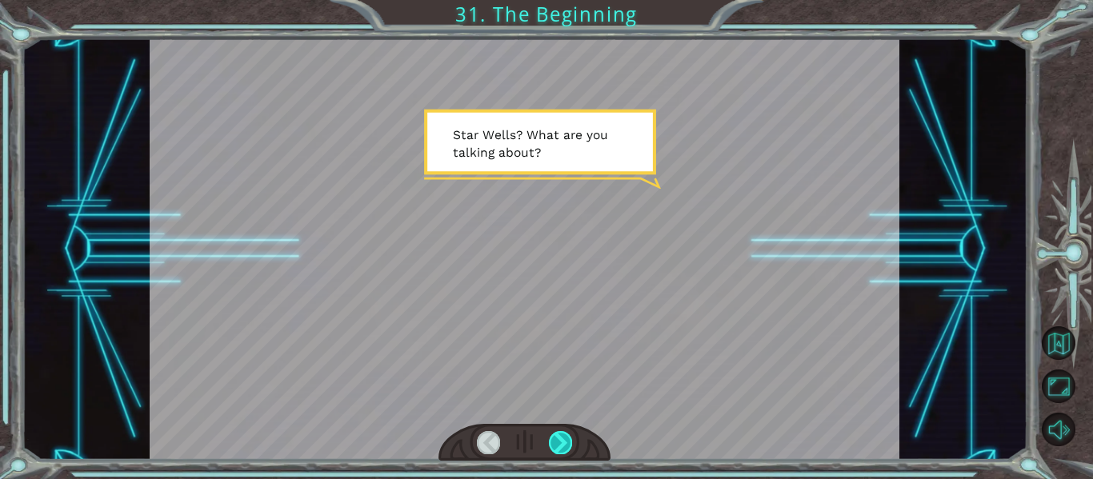
click at [567, 447] on div at bounding box center [560, 442] width 23 height 22
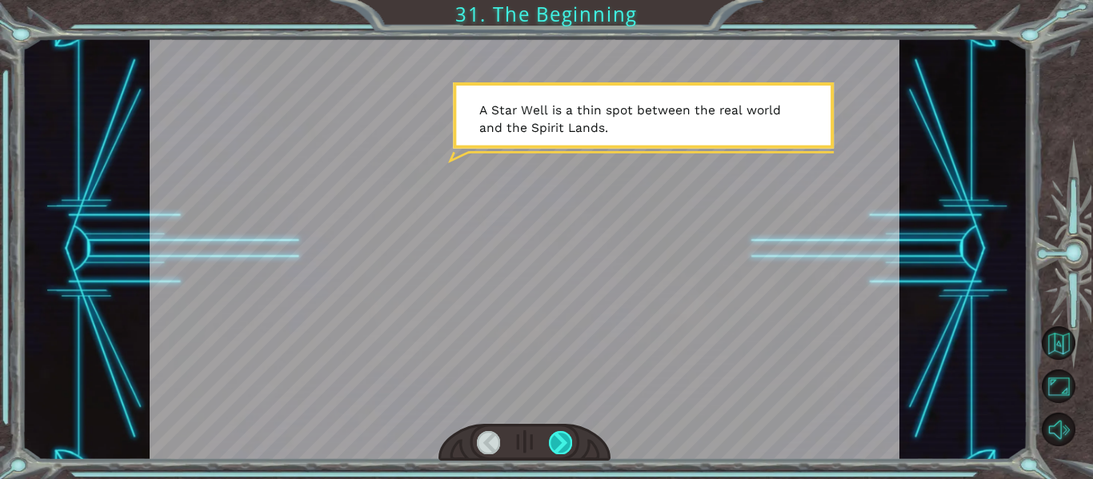
click at [567, 448] on div at bounding box center [560, 442] width 23 height 22
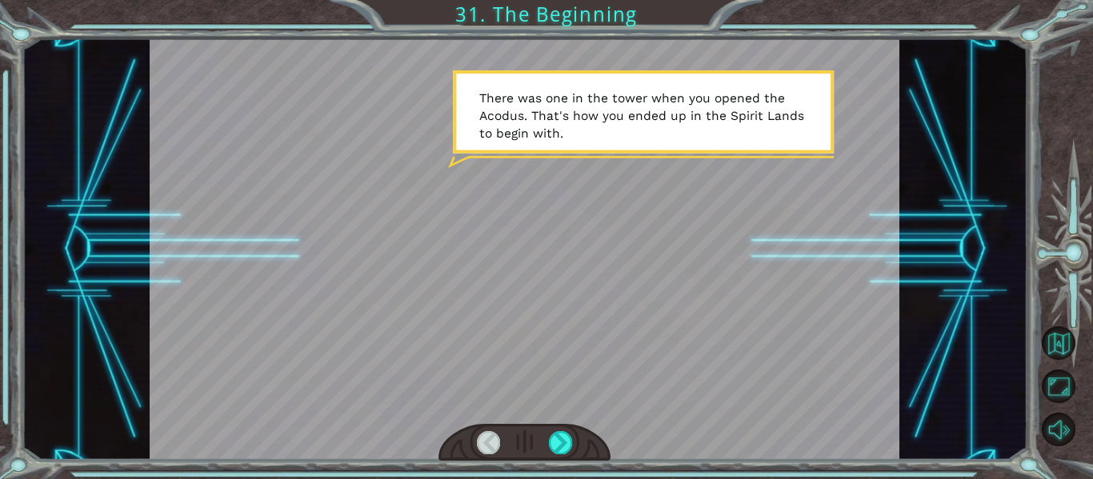
click at [563, 419] on div at bounding box center [525, 249] width 751 height 422
click at [562, 439] on div at bounding box center [560, 442] width 23 height 22
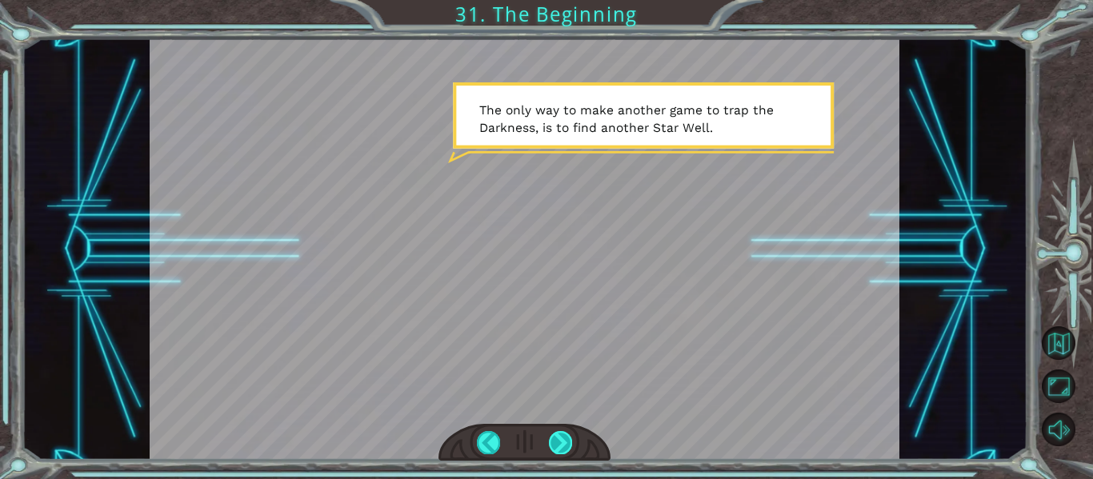
click at [562, 439] on div at bounding box center [560, 442] width 23 height 22
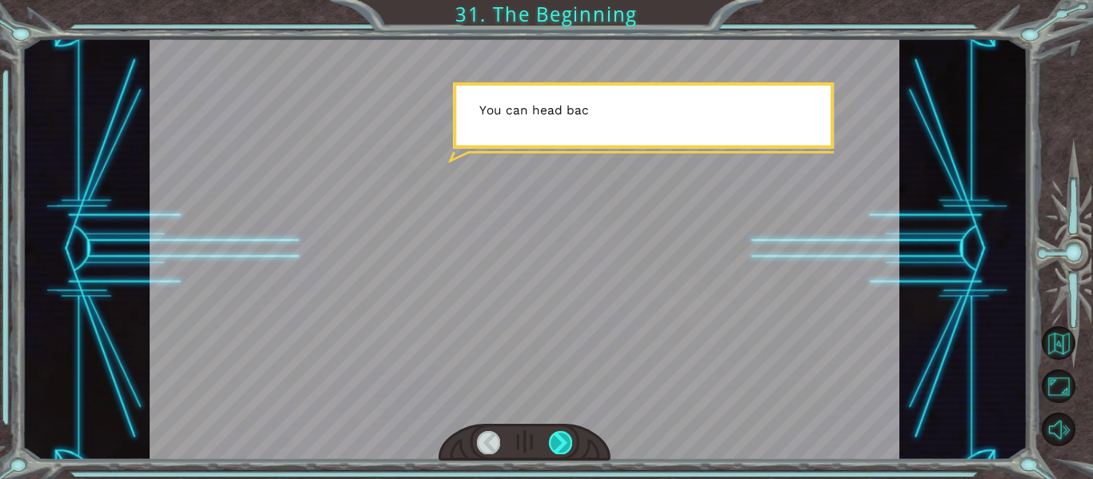
click at [562, 439] on div at bounding box center [560, 442] width 23 height 22
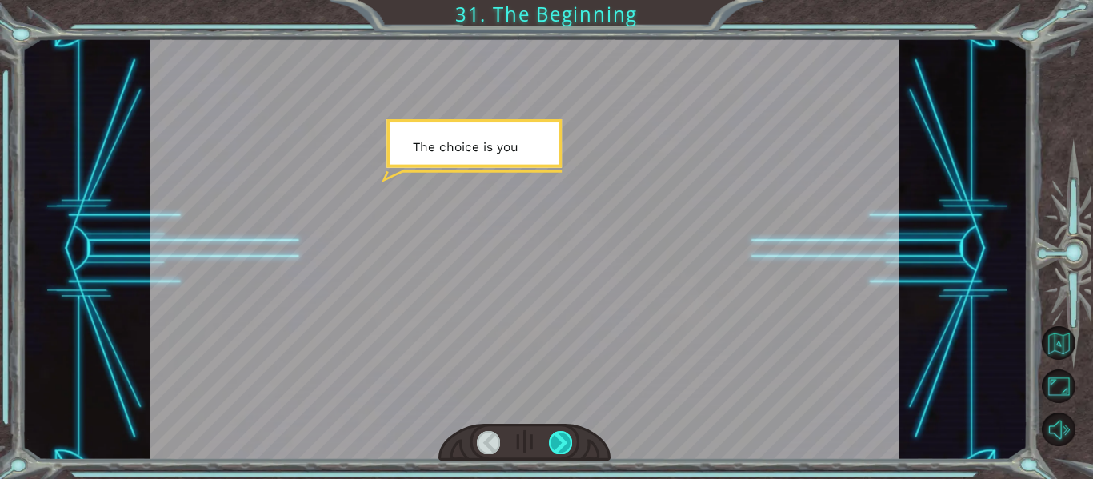
click at [562, 439] on div at bounding box center [560, 442] width 23 height 22
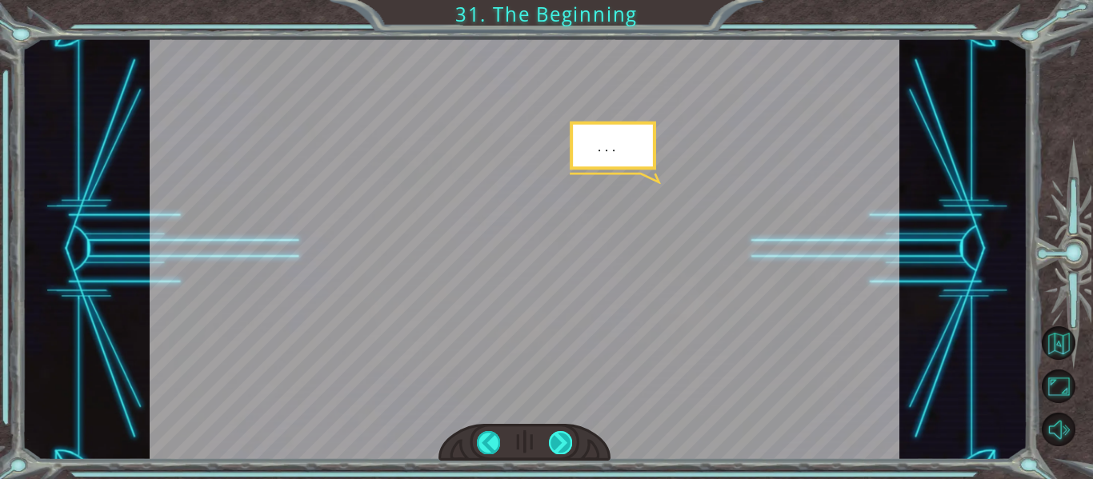
click at [562, 439] on div at bounding box center [560, 442] width 23 height 22
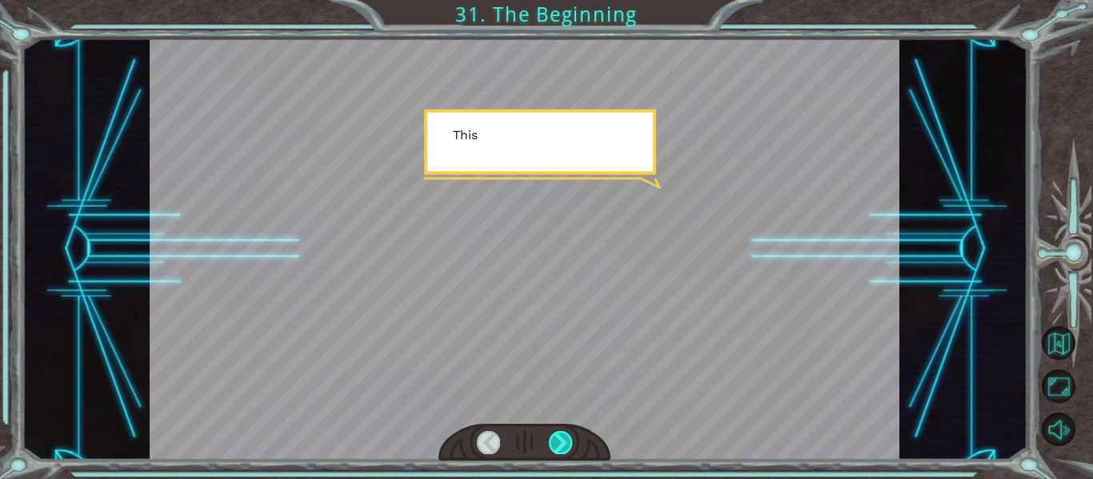
click at [562, 439] on div at bounding box center [560, 442] width 23 height 22
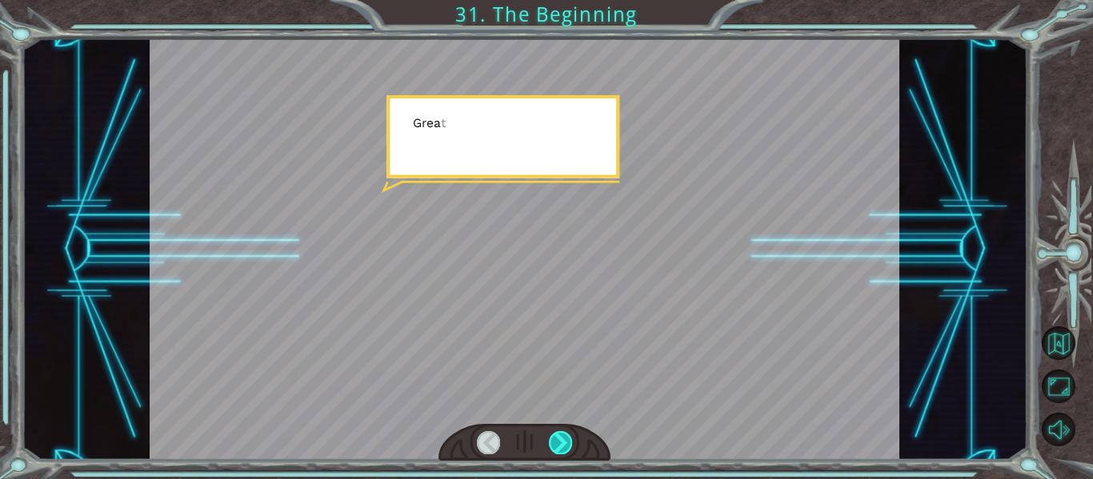
click at [562, 439] on div at bounding box center [560, 442] width 23 height 22
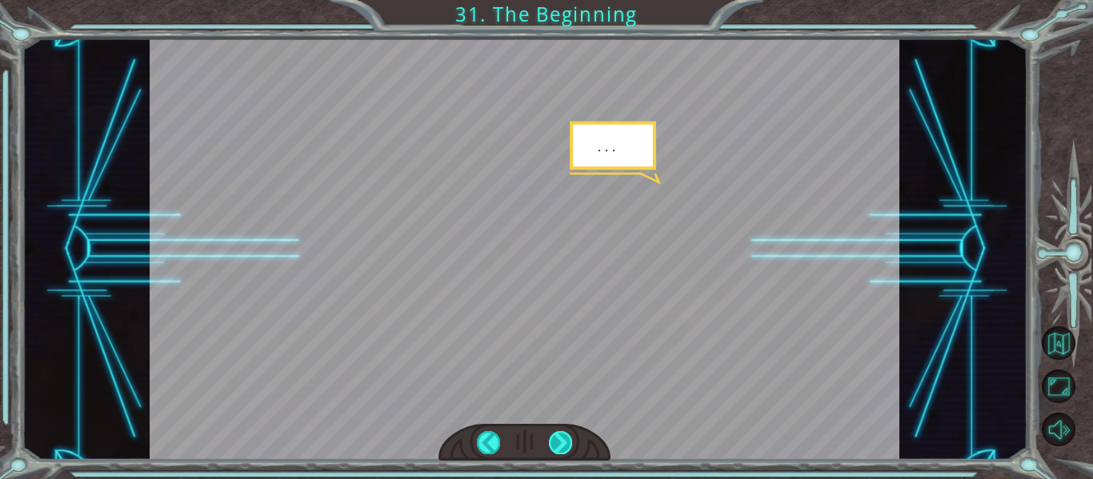
click at [562, 439] on div at bounding box center [560, 442] width 23 height 22
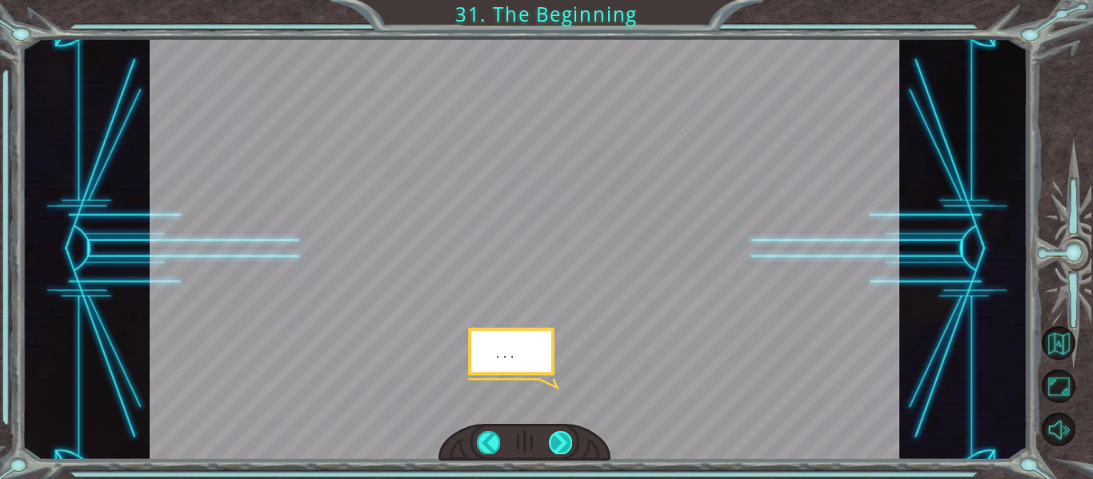
click at [562, 439] on div at bounding box center [560, 442] width 23 height 22
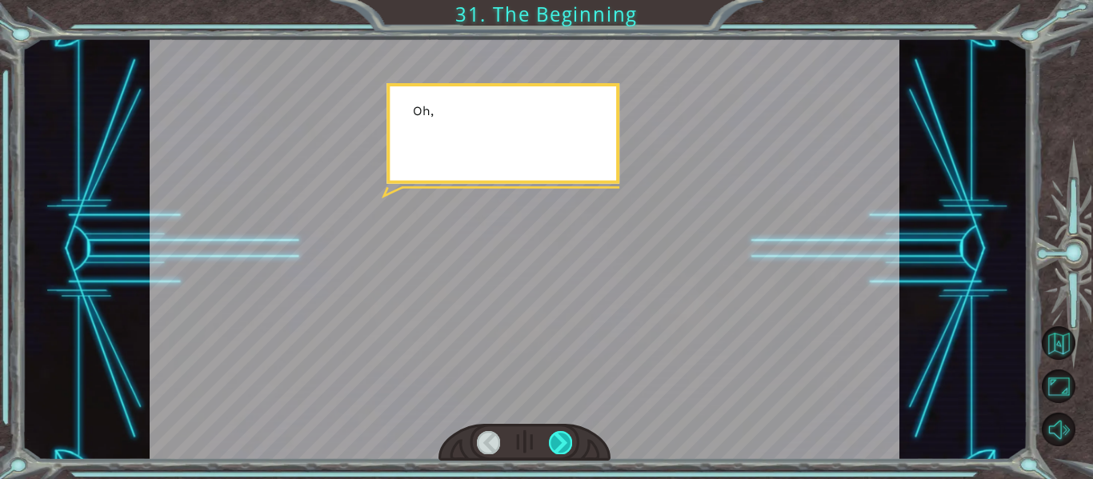
click at [562, 439] on div at bounding box center [560, 442] width 23 height 22
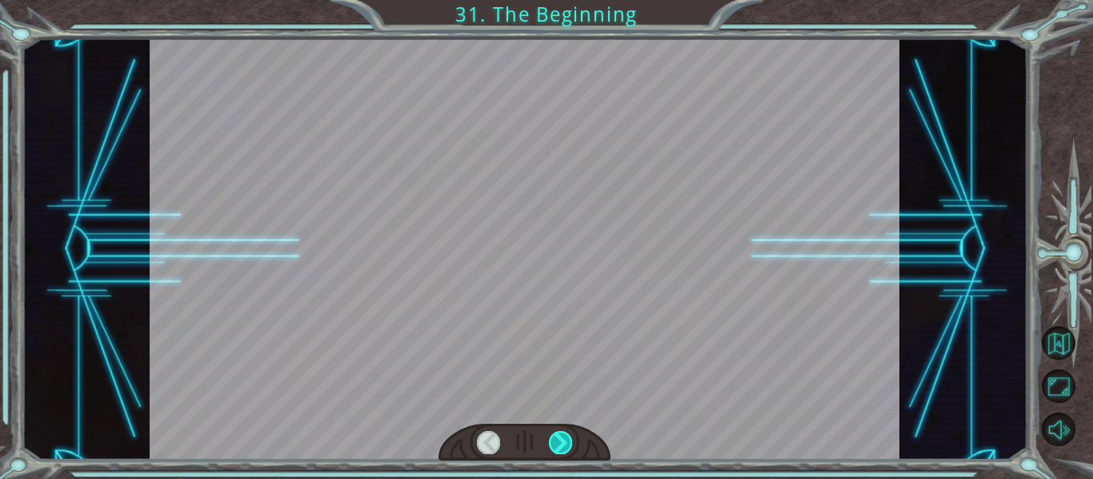
click at [562, 439] on div at bounding box center [560, 442] width 23 height 22
